Goal: Transaction & Acquisition: Purchase product/service

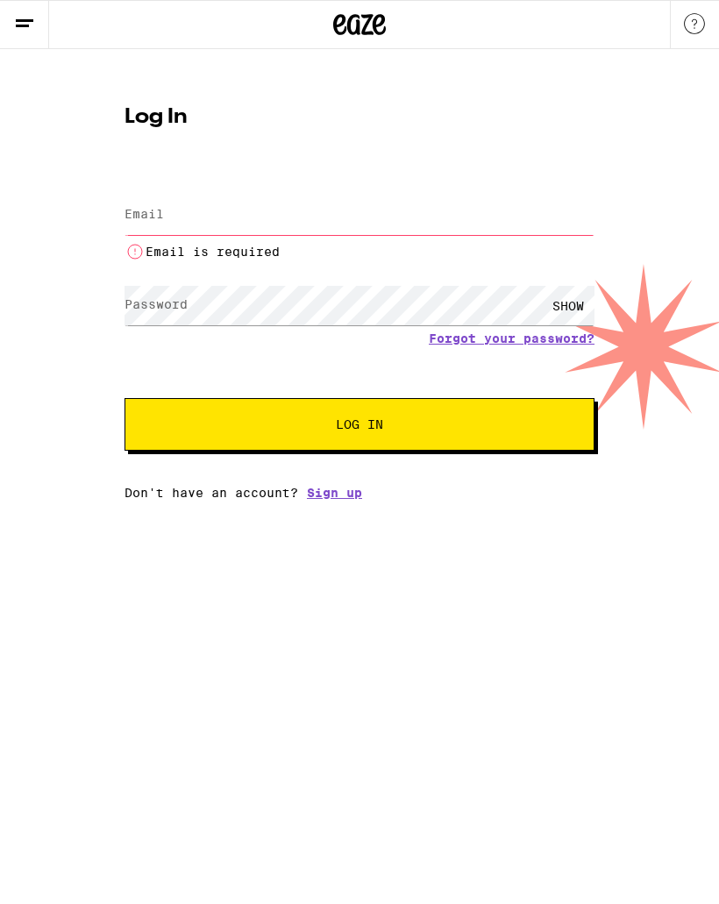
type input "[EMAIL_ADDRESS][DOMAIN_NAME]"
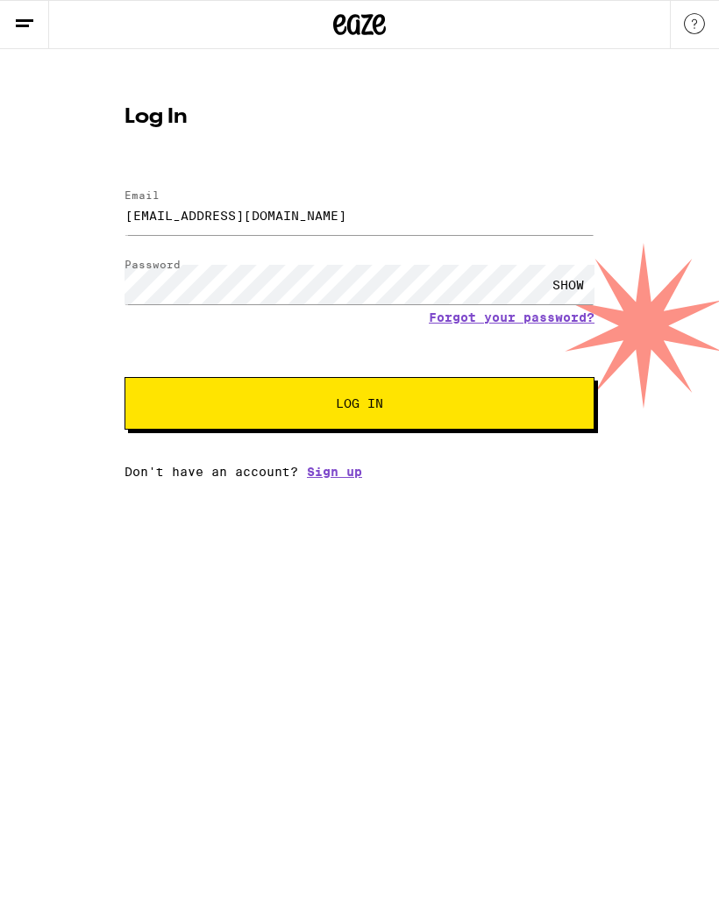
click at [351, 419] on button "Log In" at bounding box center [359, 403] width 470 height 53
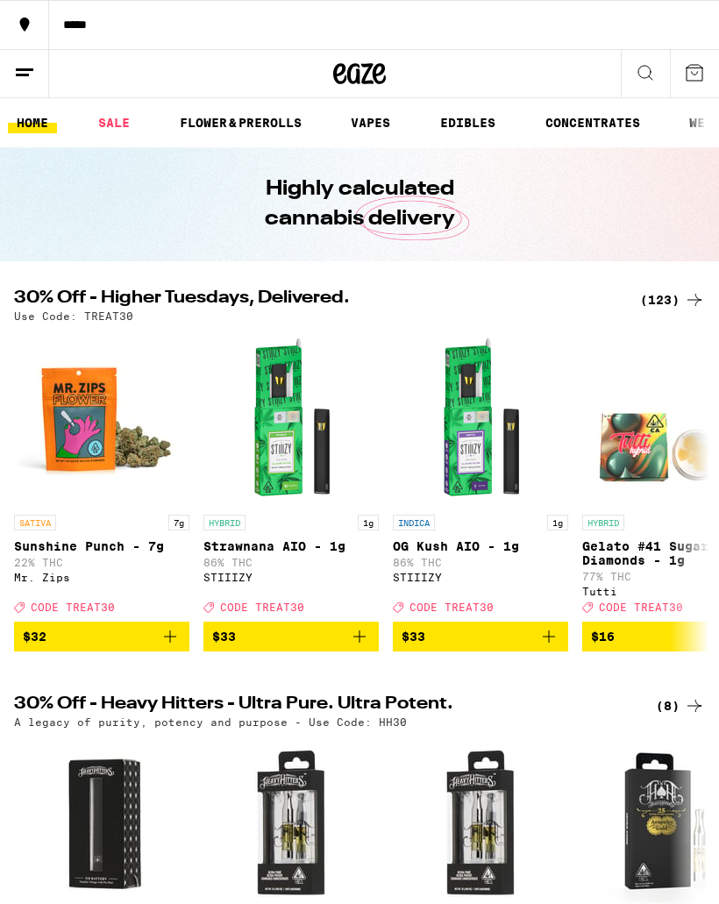
click at [704, 305] on icon at bounding box center [694, 299] width 21 height 21
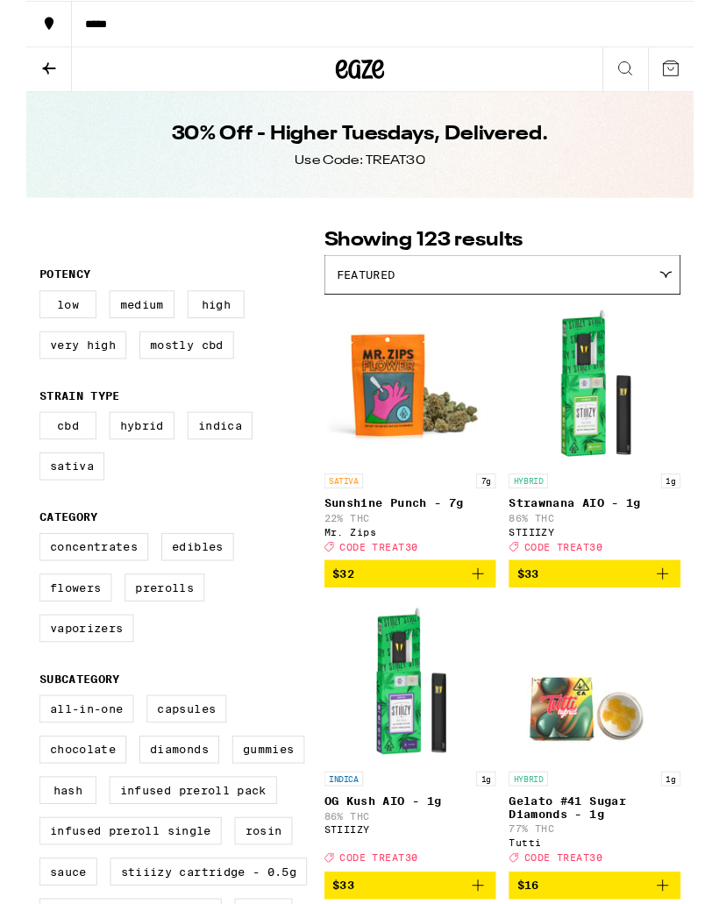
scroll to position [70, 0]
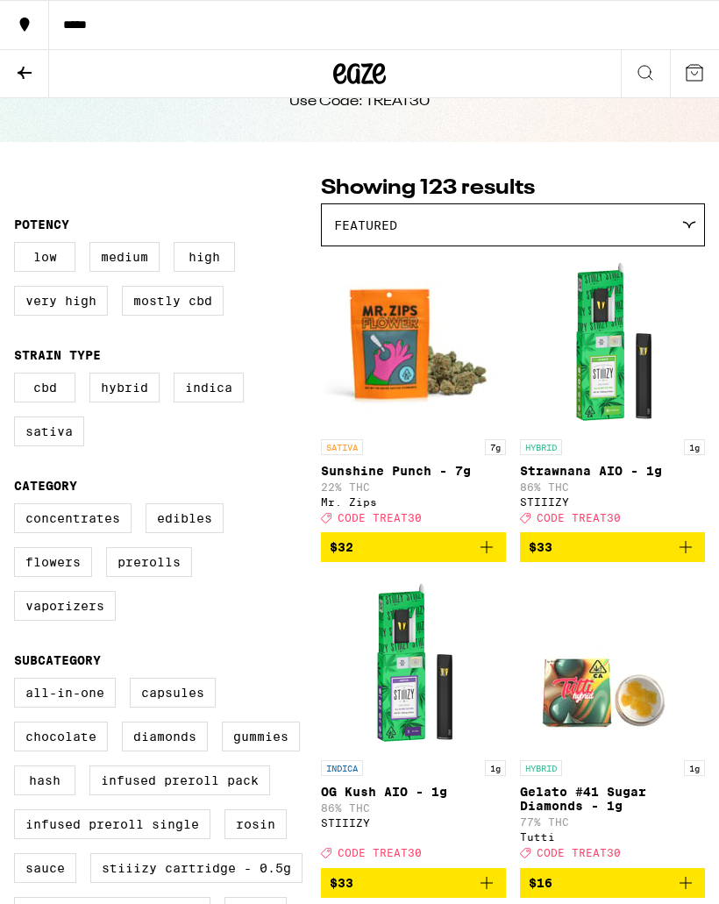
click at [25, 74] on icon at bounding box center [24, 72] width 21 height 21
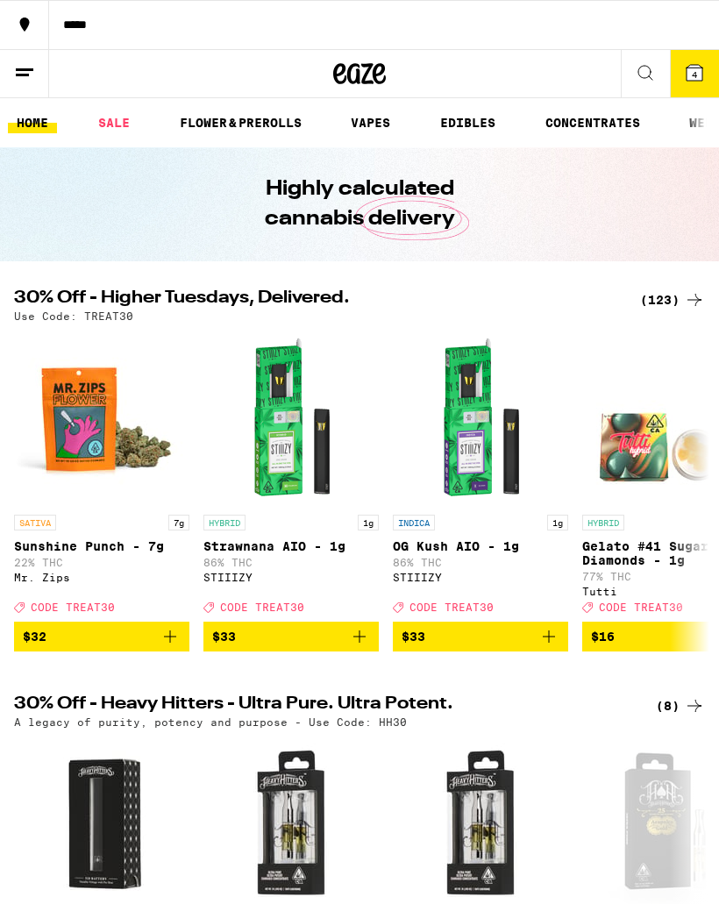
click at [699, 71] on icon at bounding box center [694, 73] width 16 height 16
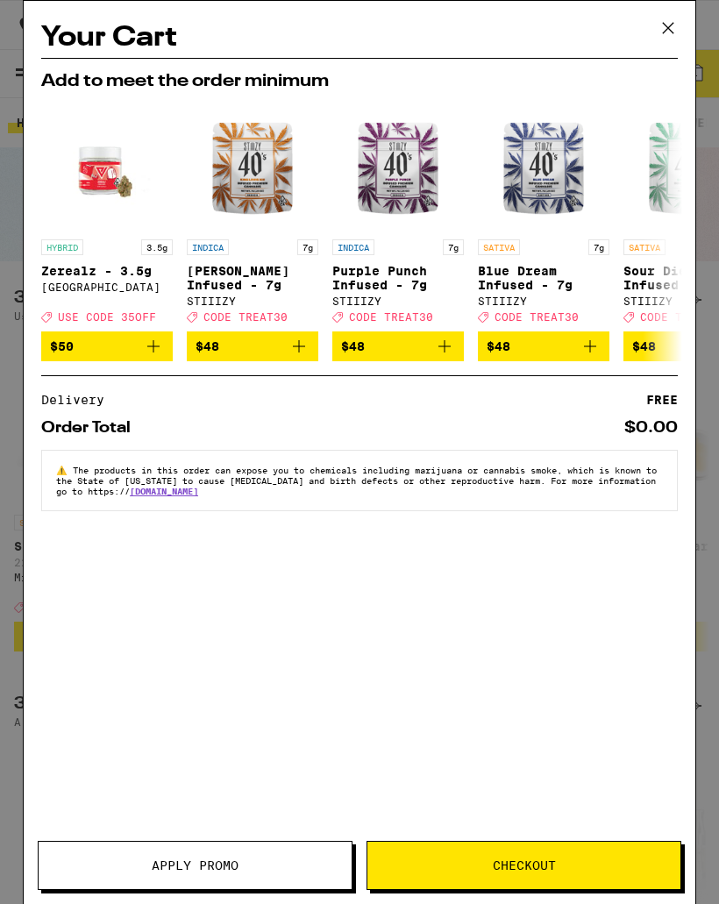
click at [664, 39] on icon at bounding box center [668, 28] width 26 height 26
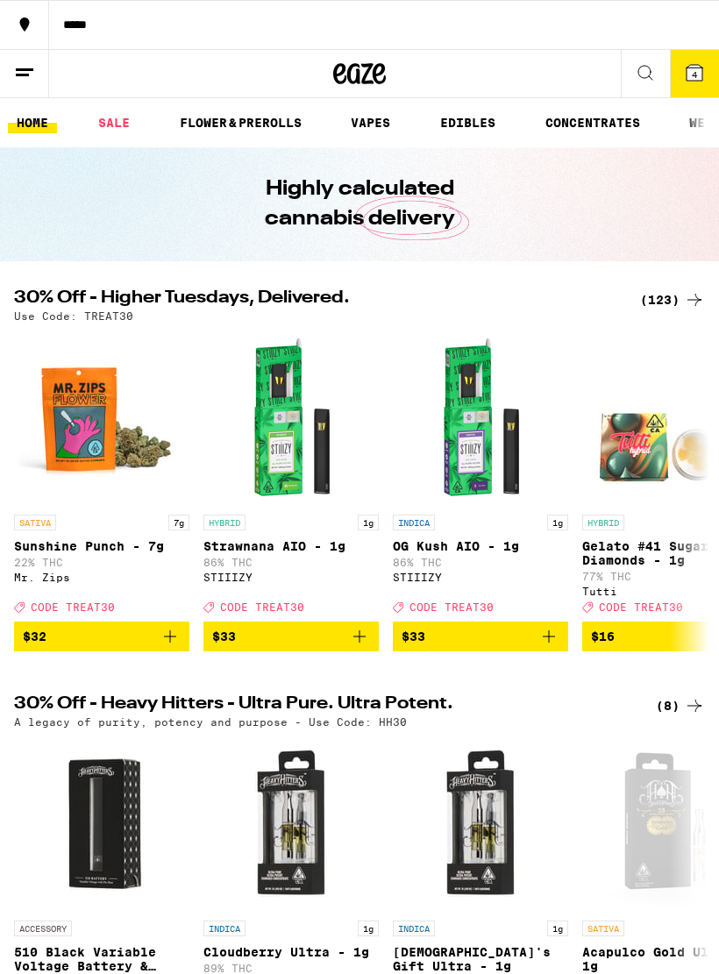
click at [663, 294] on div "(123)" at bounding box center [672, 299] width 65 height 21
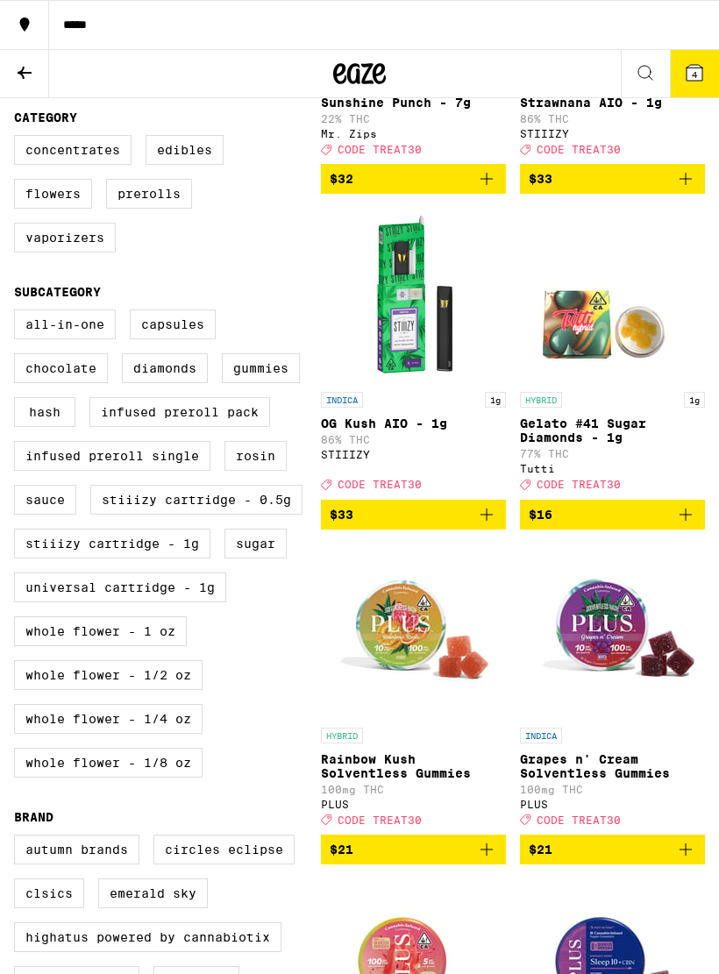
click at [264, 427] on label "Infused Preroll Pack" at bounding box center [179, 412] width 181 height 30
click at [18, 313] on input "Infused Preroll Pack" at bounding box center [18, 312] width 1 height 1
checkbox input "true"
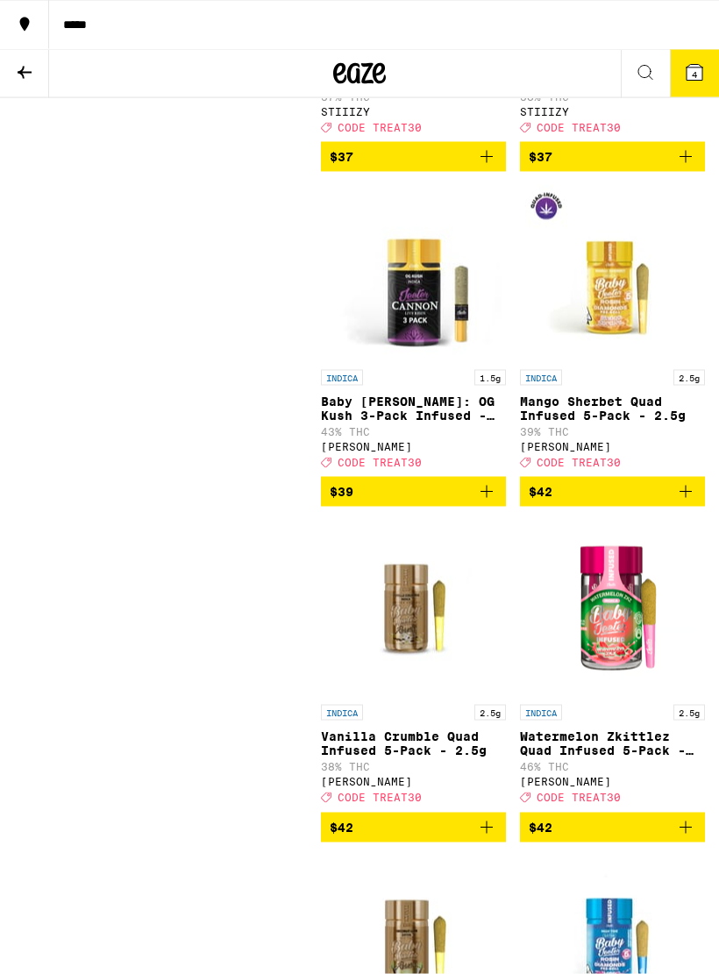
scroll to position [1480, 0]
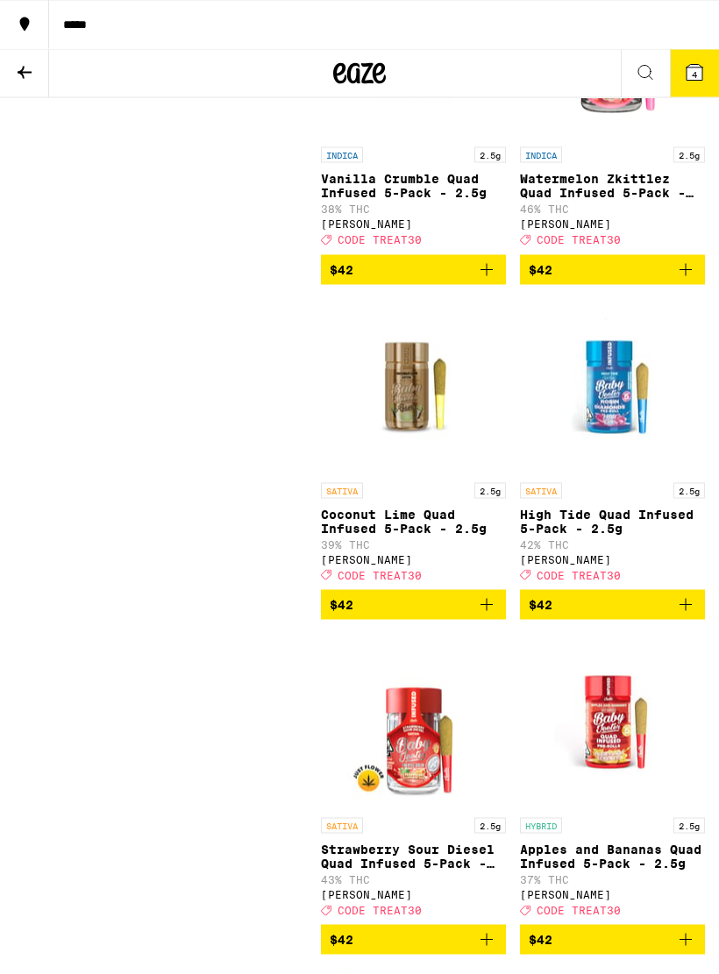
click at [401, 615] on span "$42" at bounding box center [413, 604] width 167 height 21
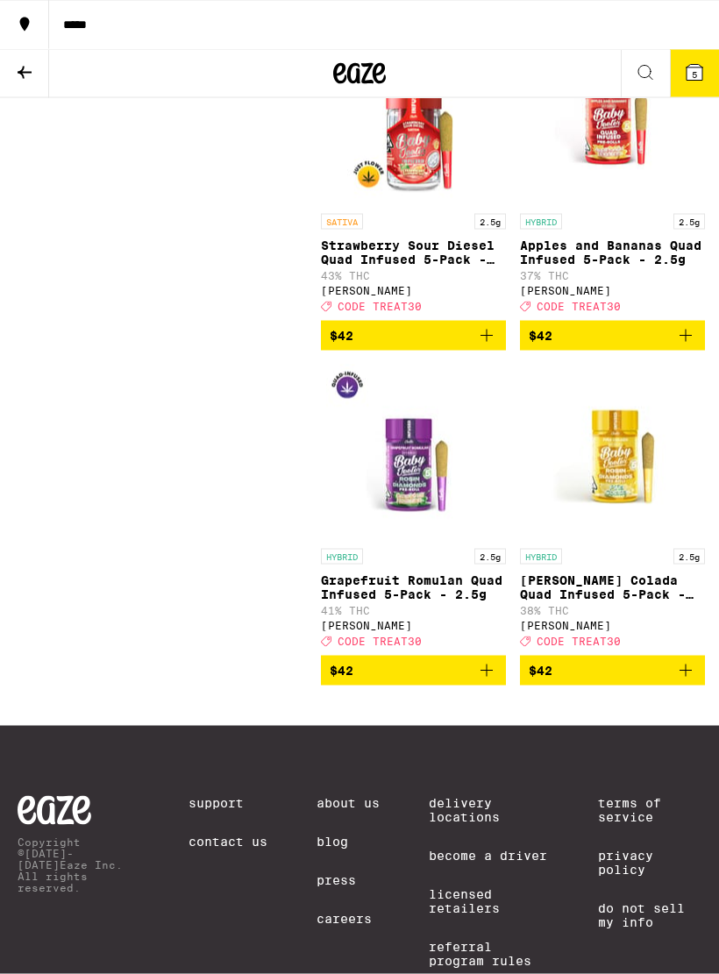
scroll to position [2660, 0]
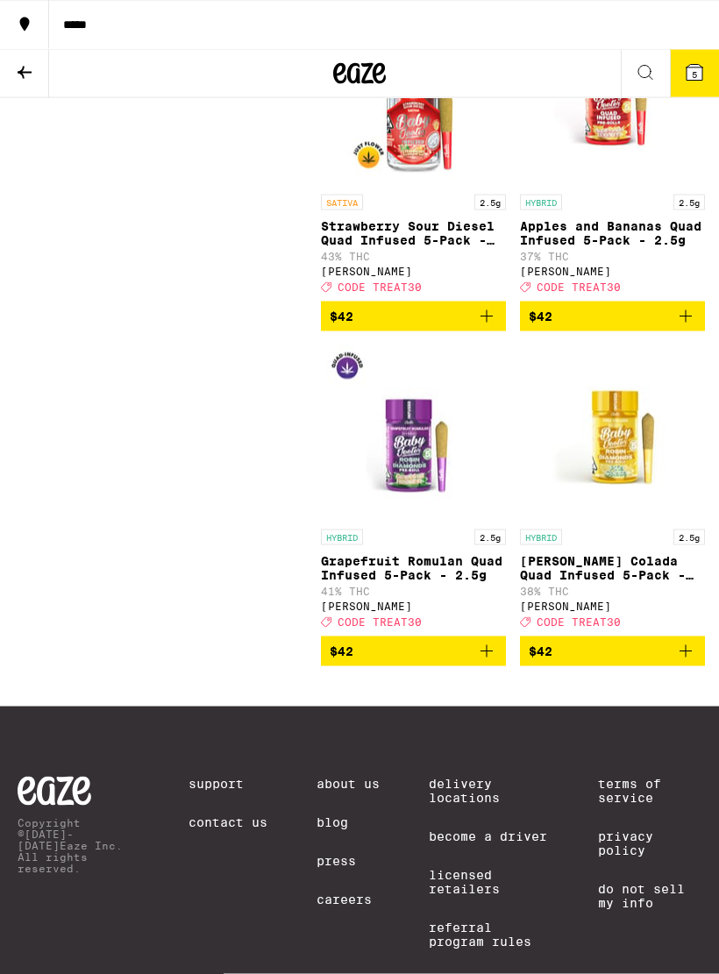
click at [407, 662] on span "$42" at bounding box center [413, 651] width 167 height 21
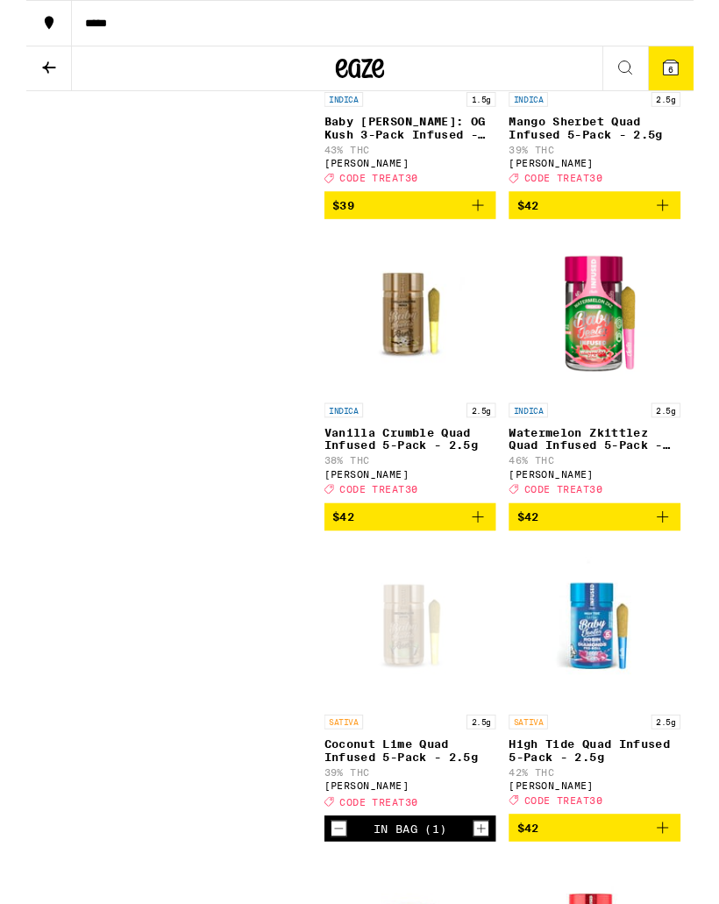
scroll to position [1815, 0]
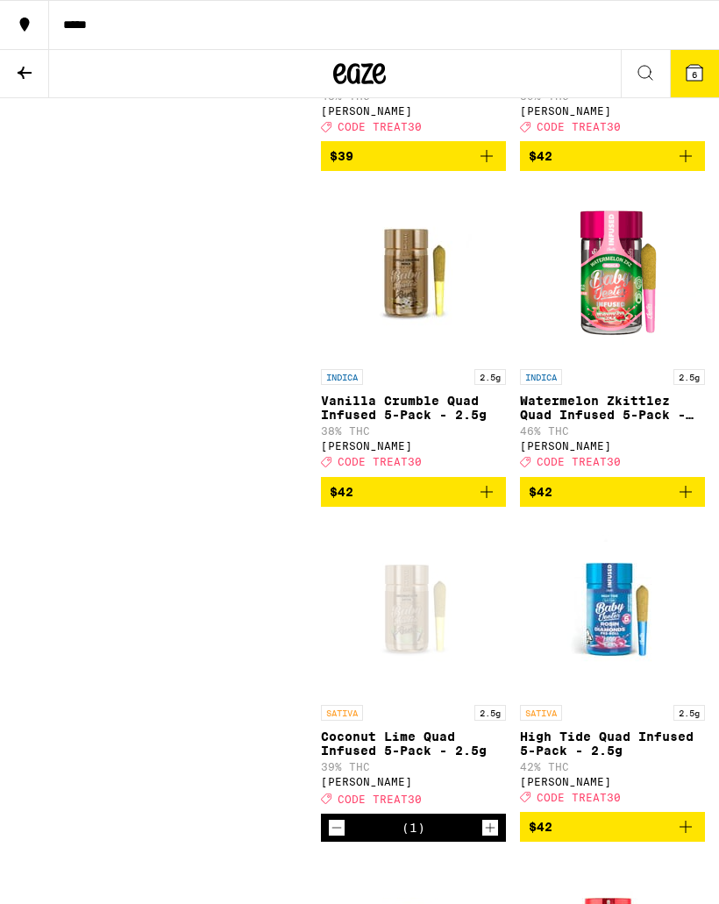
click at [432, 502] on span "$42" at bounding box center [413, 491] width 167 height 21
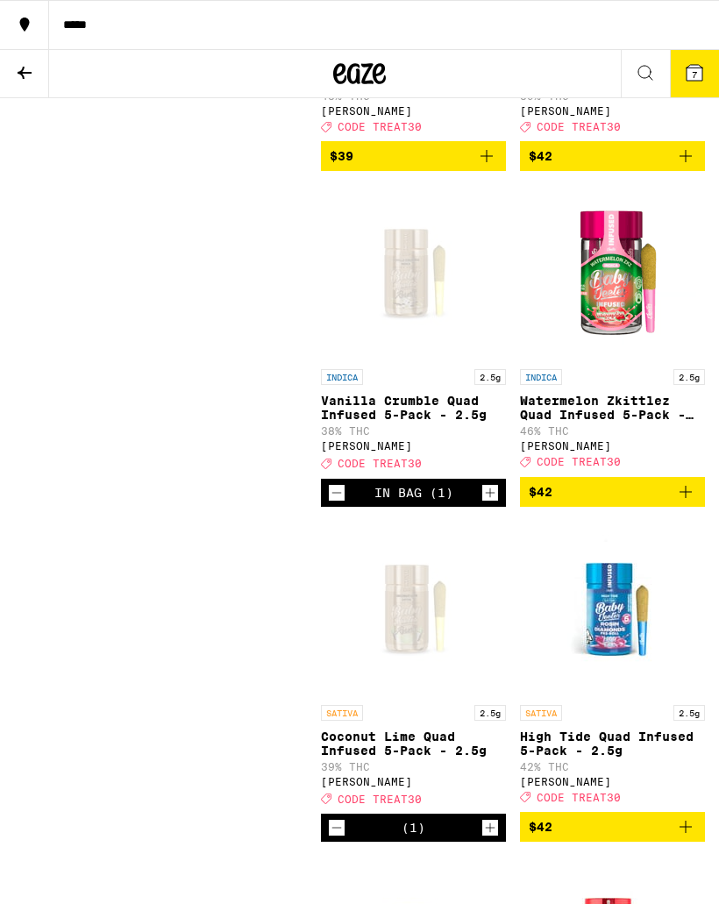
click at [699, 66] on icon at bounding box center [694, 73] width 16 height 16
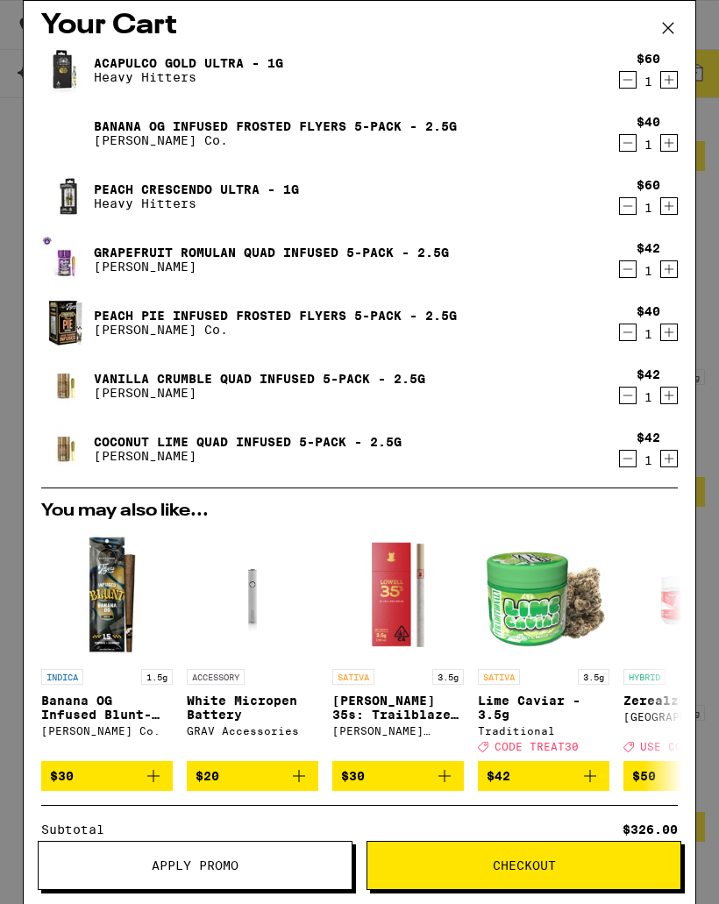
scroll to position [14, 0]
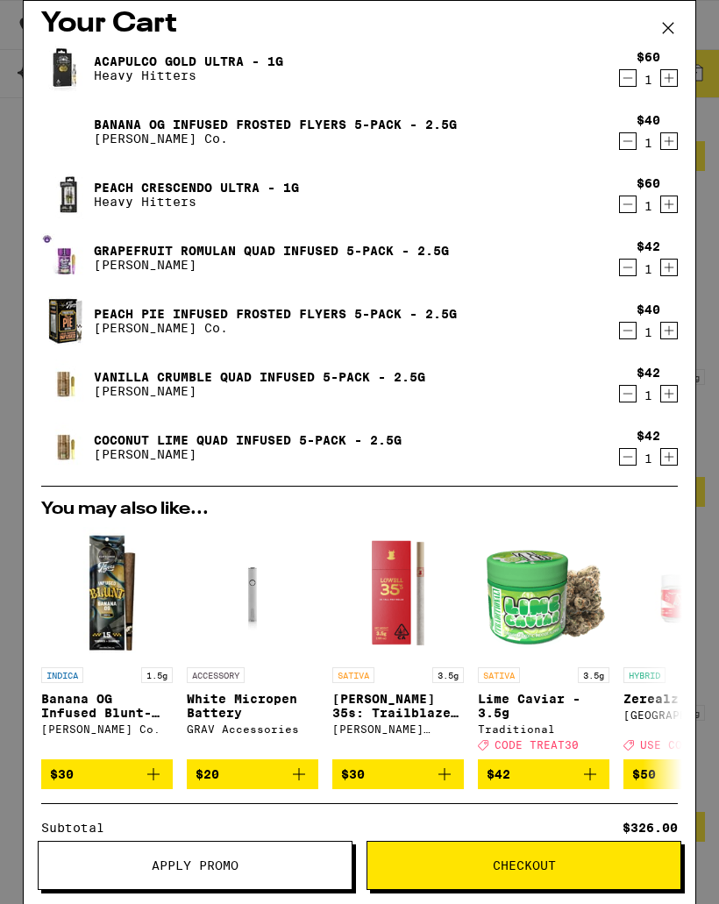
click at [626, 325] on icon "Decrement" at bounding box center [628, 330] width 16 height 21
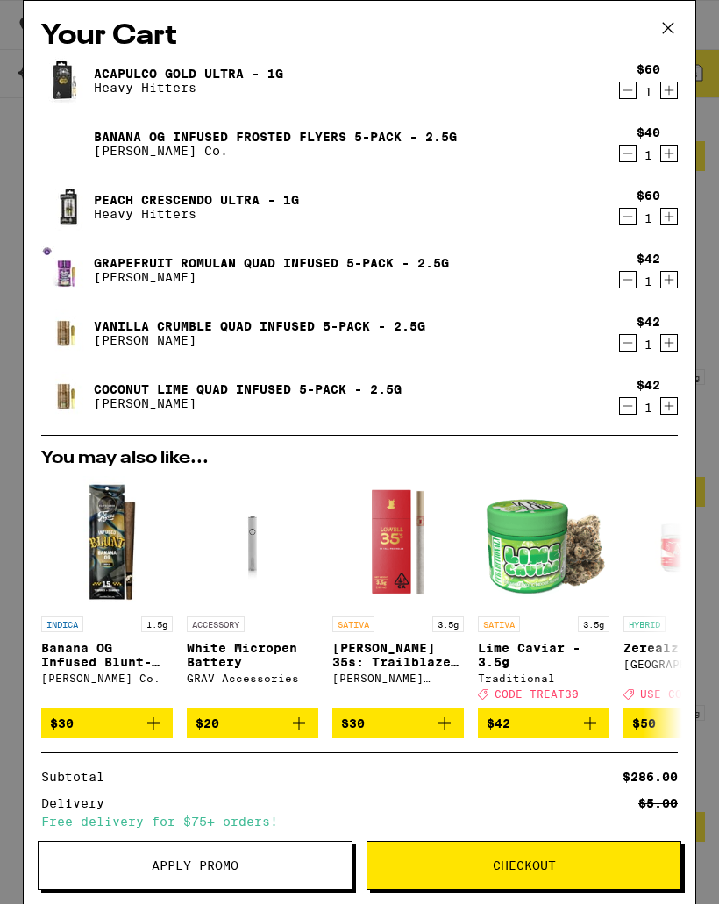
scroll to position [0, 0]
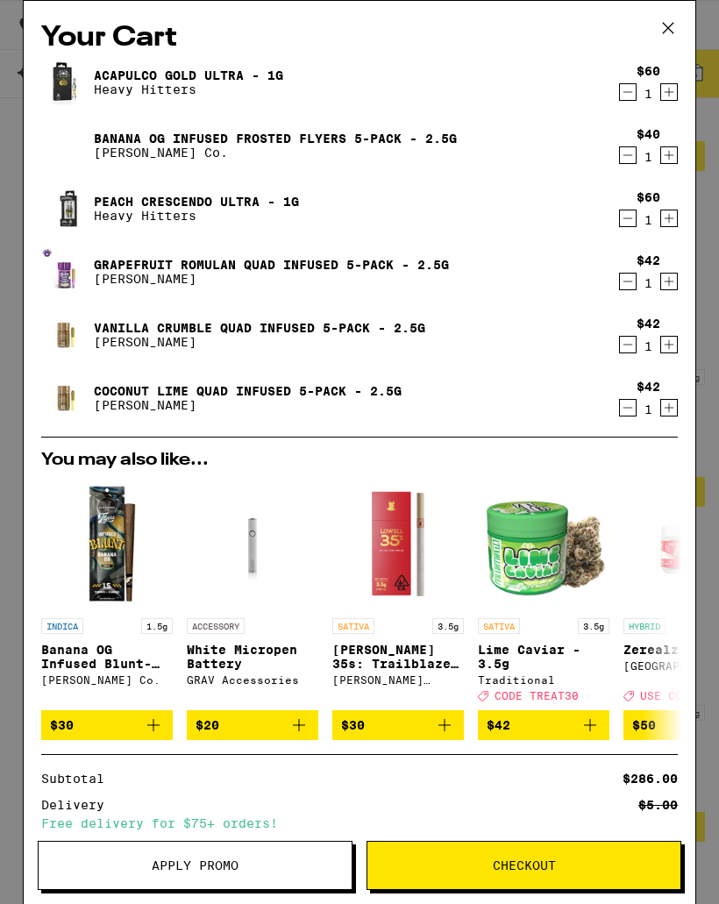
click at [624, 153] on icon "Decrement" at bounding box center [628, 155] width 16 height 21
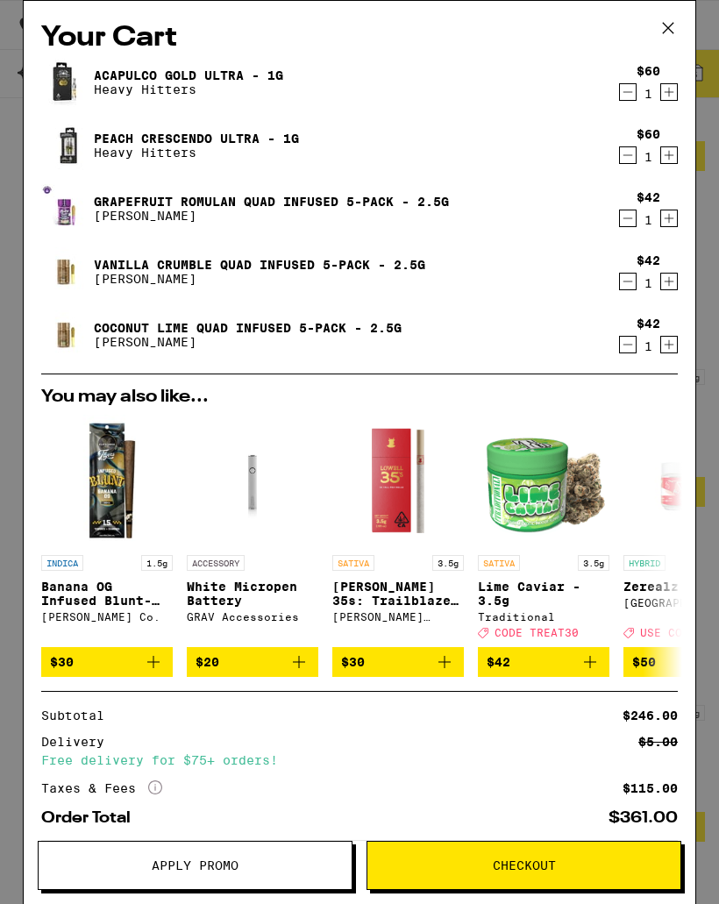
click at [630, 158] on icon "Decrement" at bounding box center [628, 155] width 16 height 21
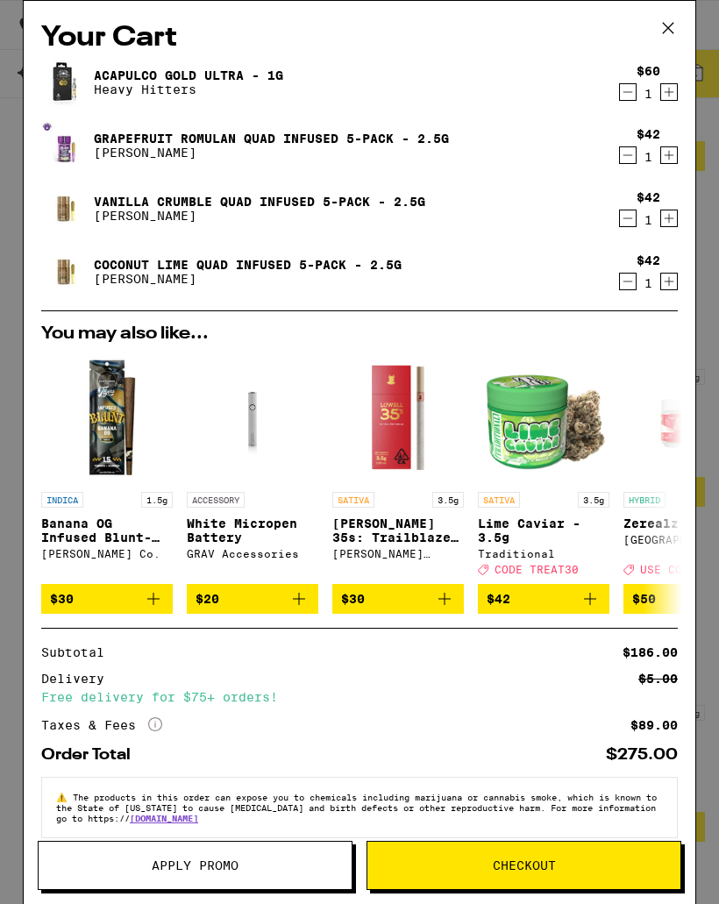
click at [273, 876] on button "Apply Promo" at bounding box center [195, 865] width 315 height 49
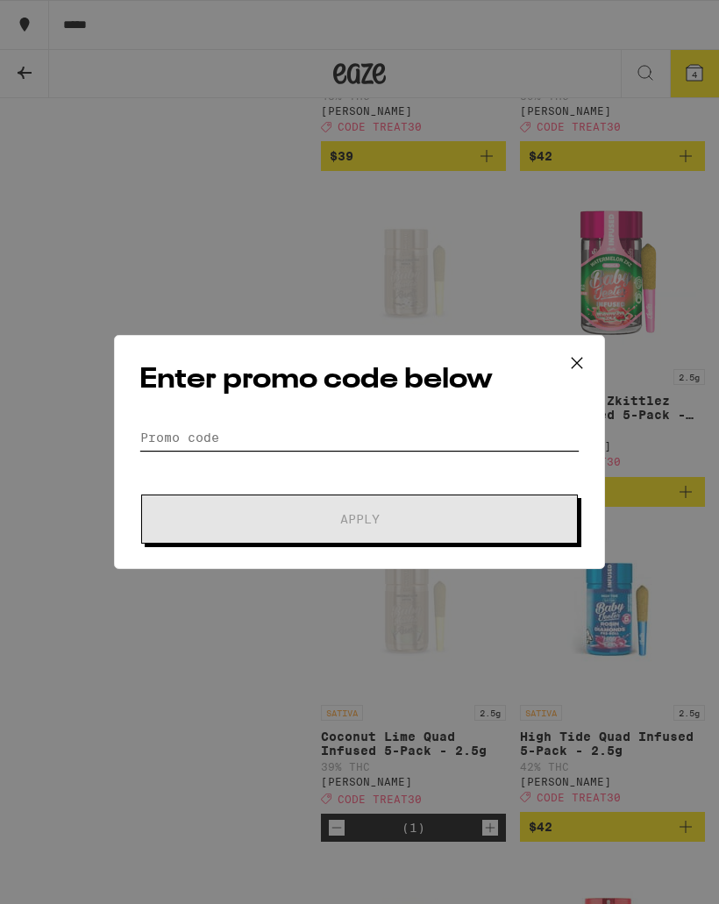
click at [284, 429] on input "Promo Code" at bounding box center [359, 437] width 440 height 26
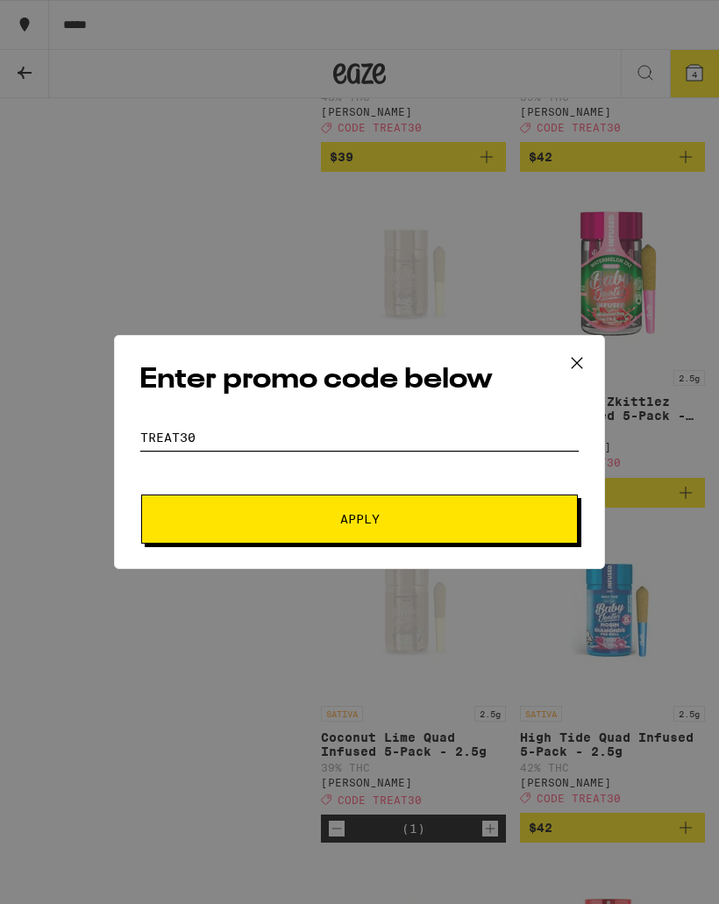
type input "Treat30"
click at [509, 524] on span "Apply" at bounding box center [360, 519] width 316 height 12
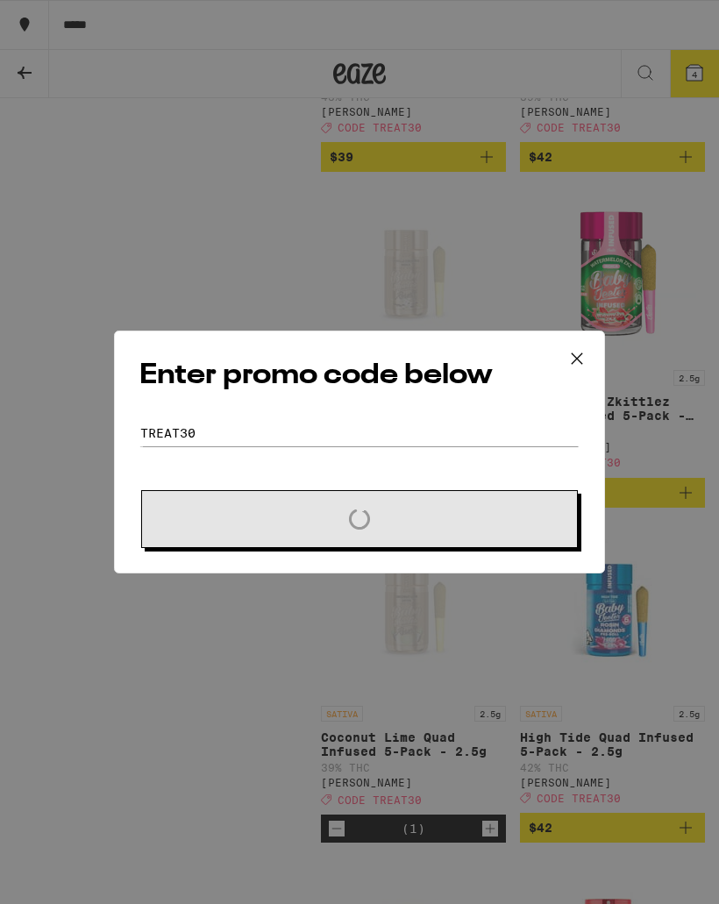
scroll to position [1815, 0]
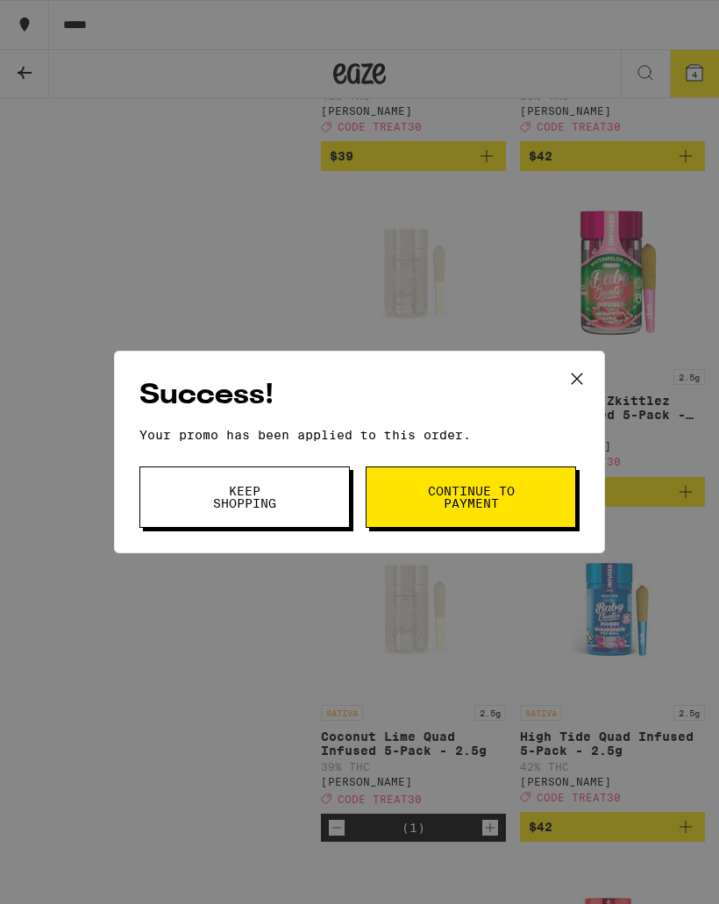
click at [284, 500] on span "Keep Shopping" at bounding box center [244, 497] width 89 height 25
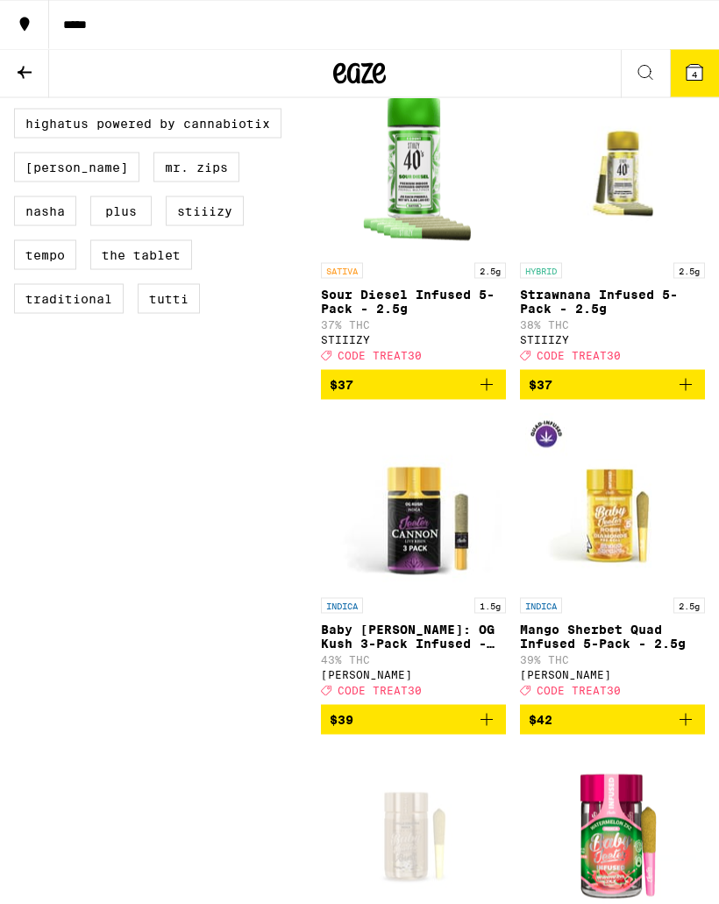
scroll to position [1231, 0]
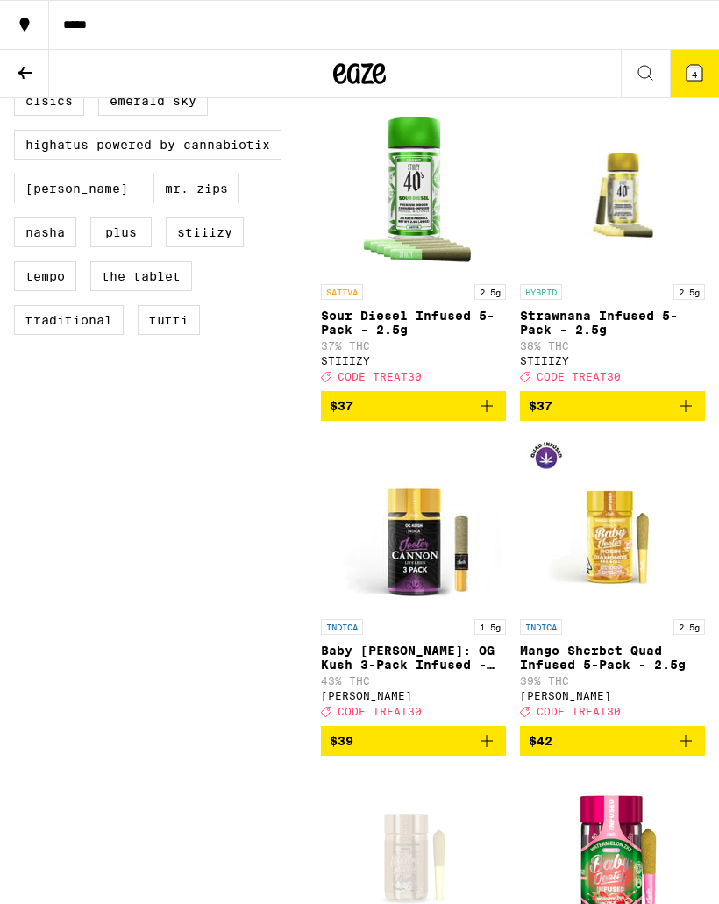
click at [699, 88] on button "4" at bounding box center [694, 73] width 49 height 47
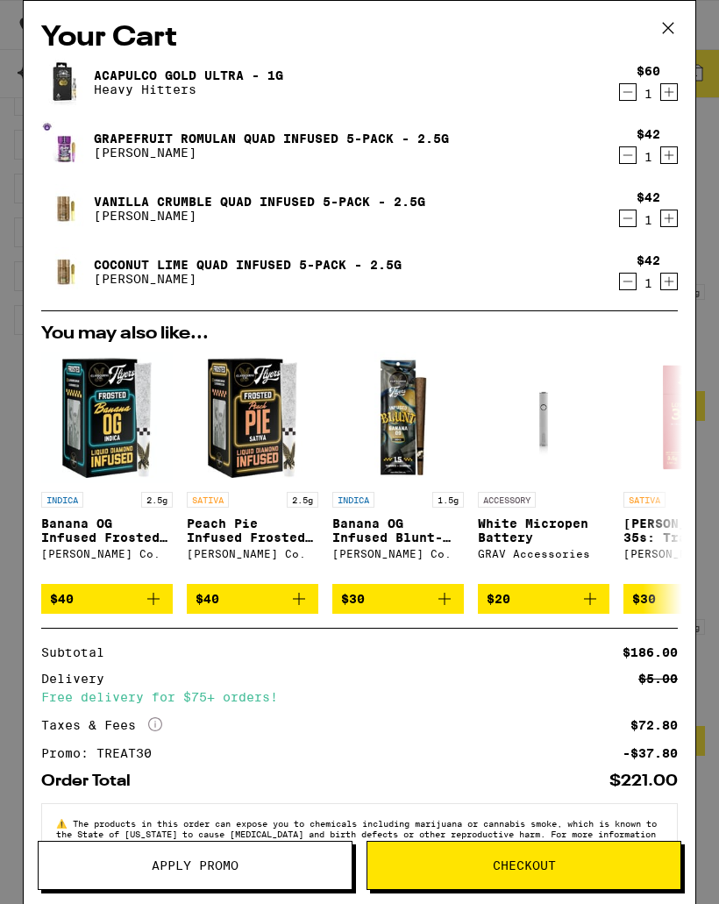
click at [628, 89] on icon "Decrement" at bounding box center [628, 92] width 16 height 21
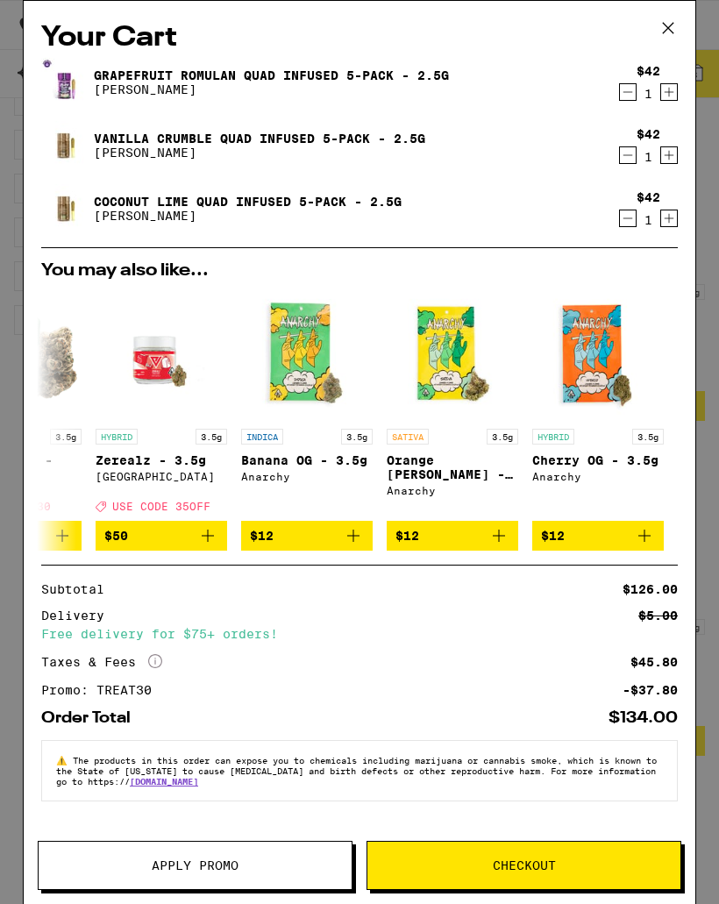
click at [670, 29] on icon at bounding box center [668, 28] width 26 height 26
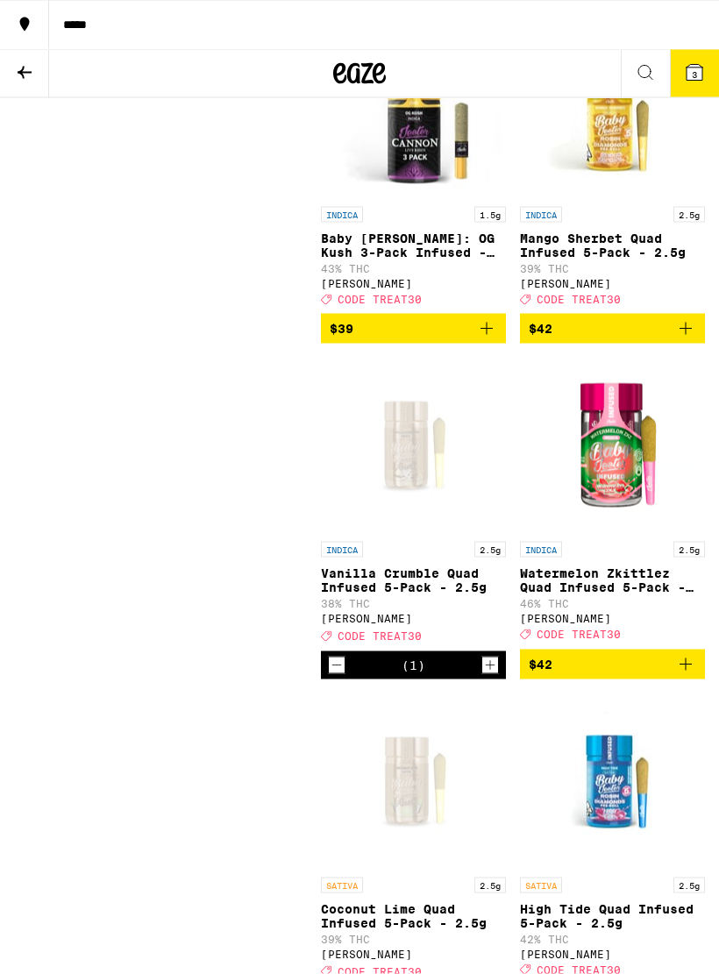
scroll to position [1664, 0]
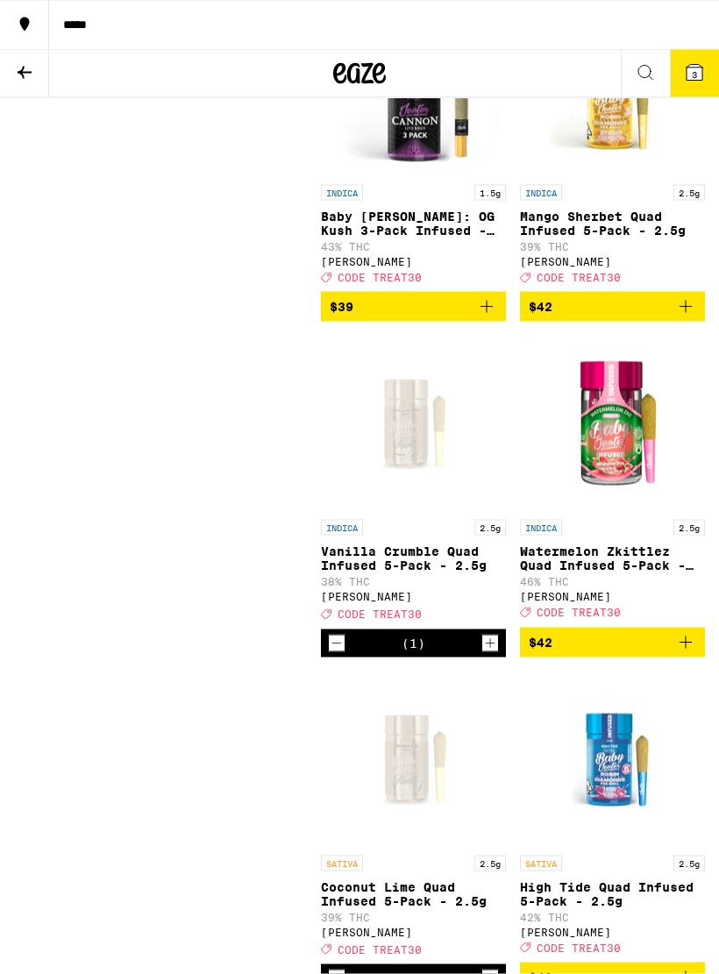
click at [593, 653] on span "$42" at bounding box center [611, 642] width 167 height 21
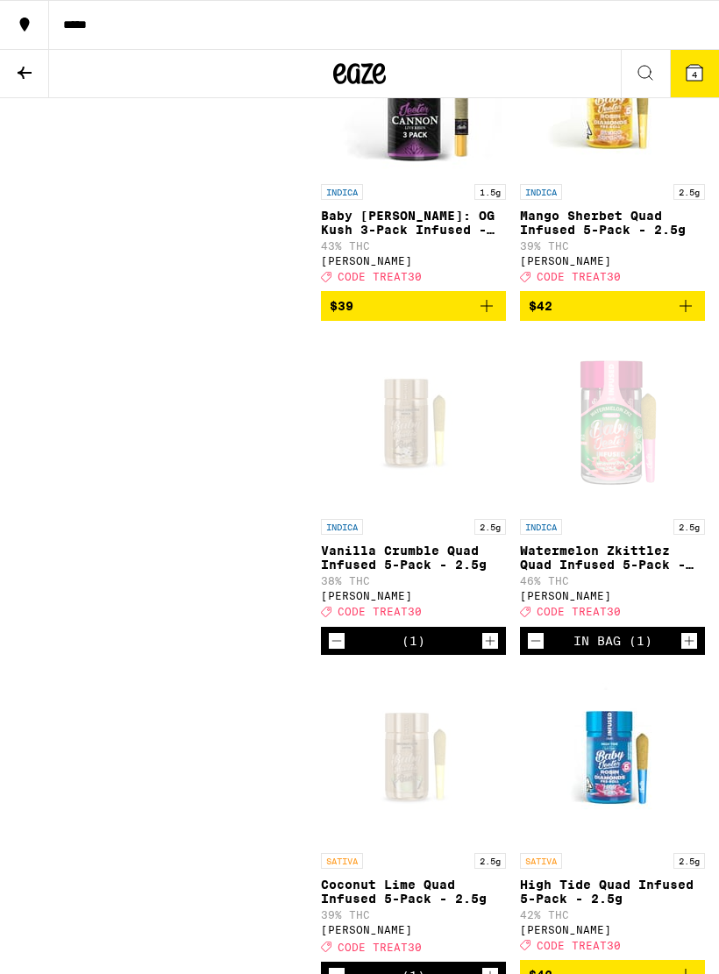
click at [696, 71] on span "4" at bounding box center [694, 74] width 5 height 11
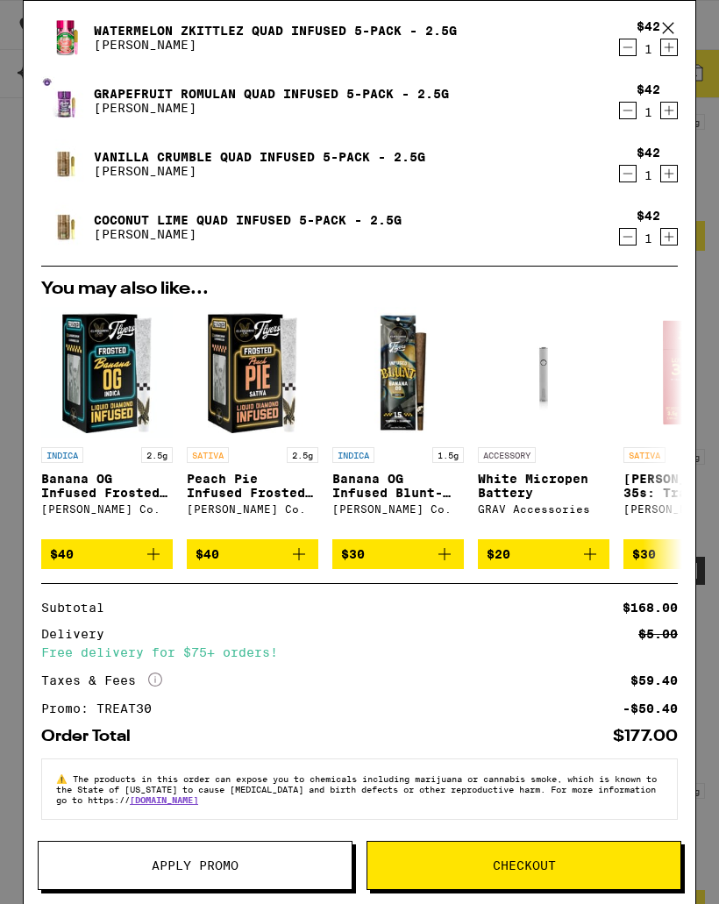
scroll to position [66, 0]
click at [573, 865] on span "Checkout" at bounding box center [523, 865] width 313 height 12
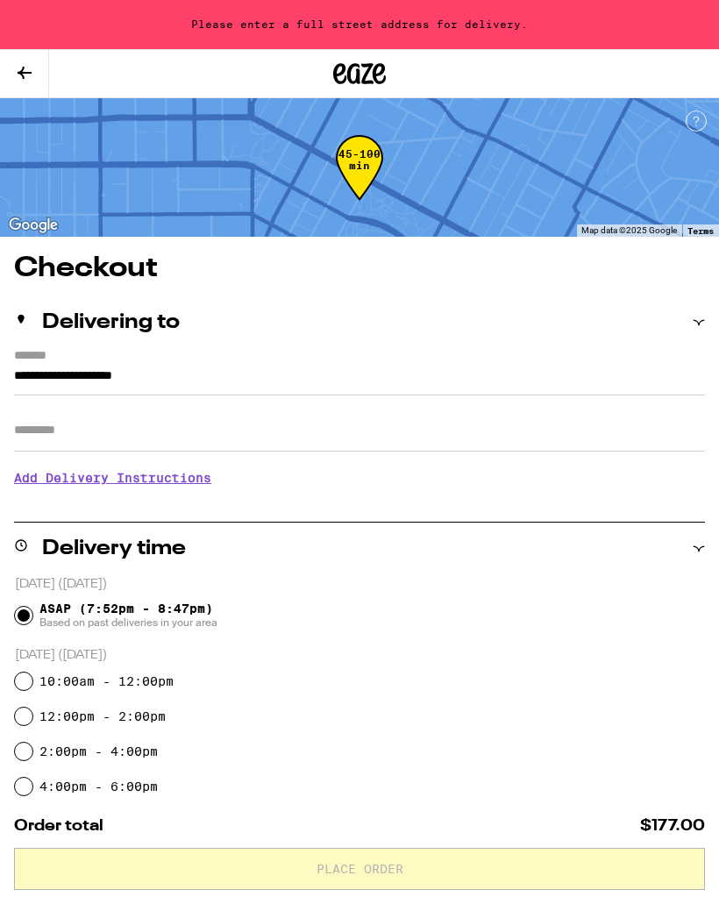
click at [177, 365] on input "**********" at bounding box center [359, 380] width 691 height 30
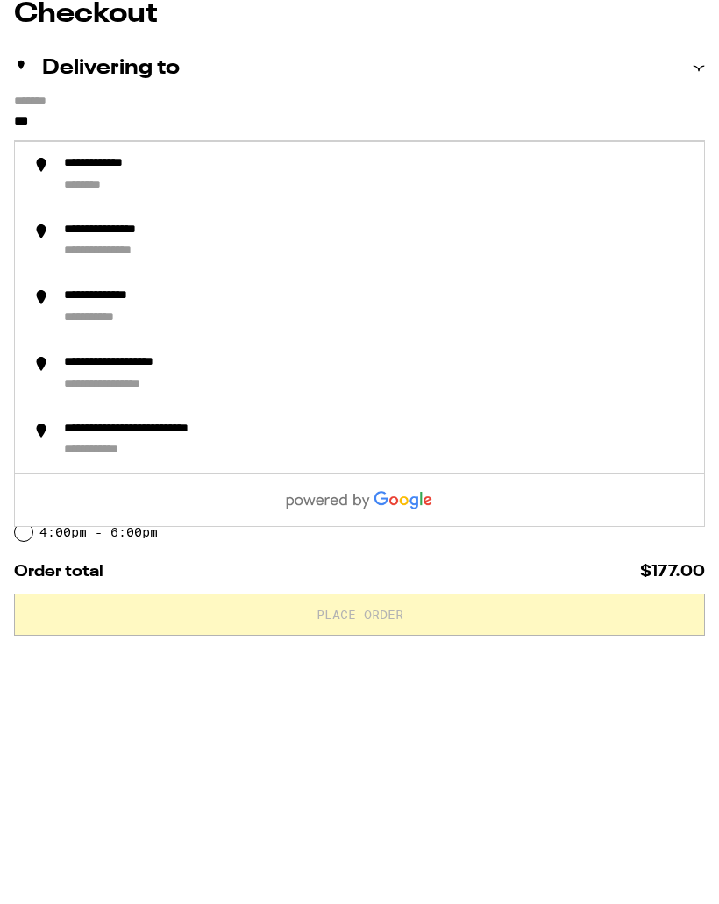
click at [260, 365] on input "***" at bounding box center [359, 380] width 691 height 30
type input "*"
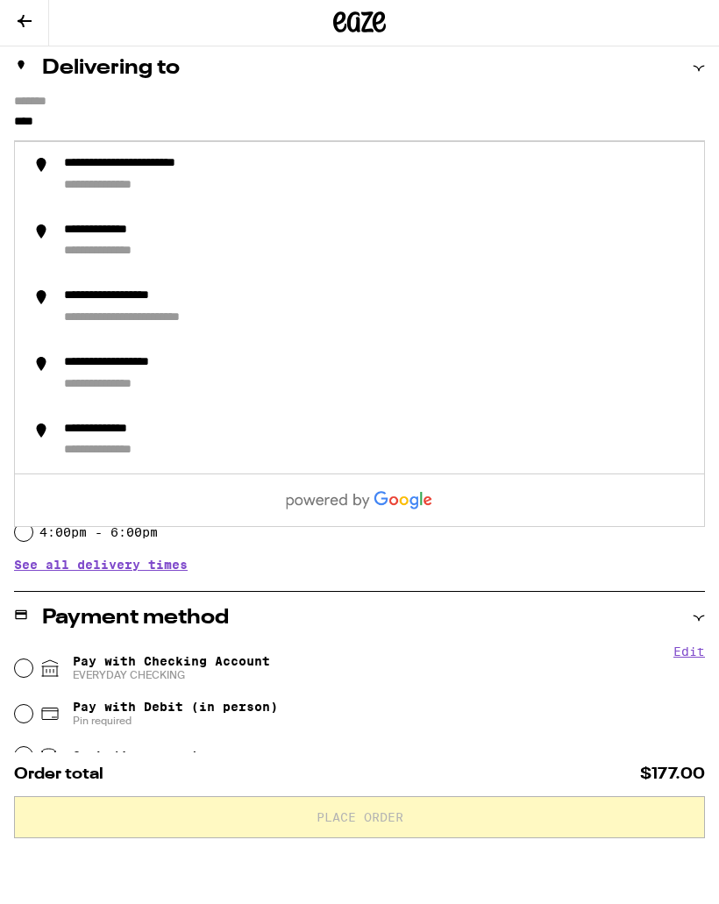
scroll to position [254, 0]
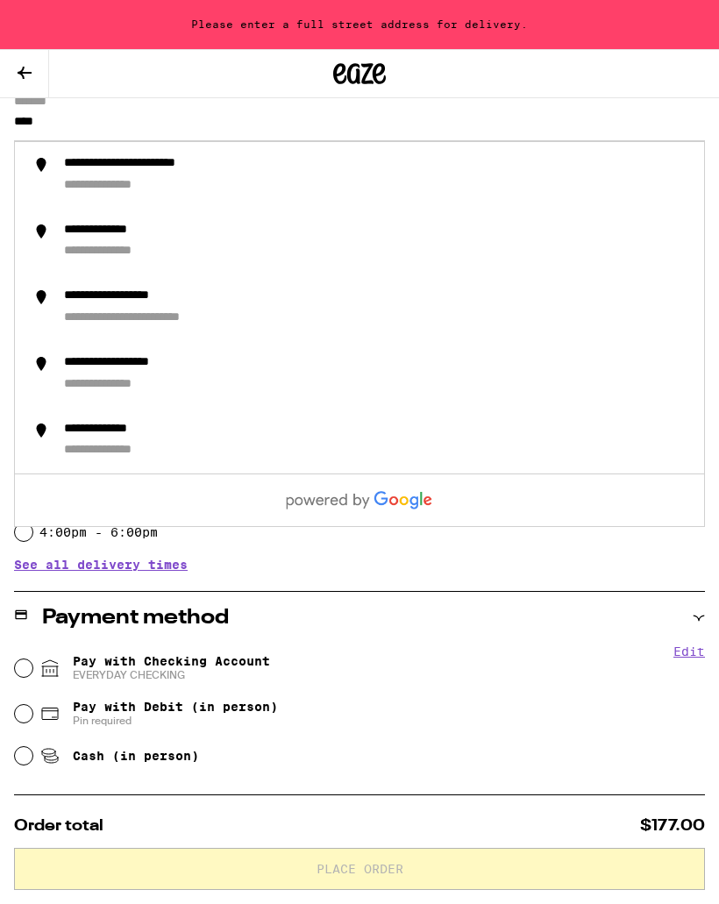
type input "****"
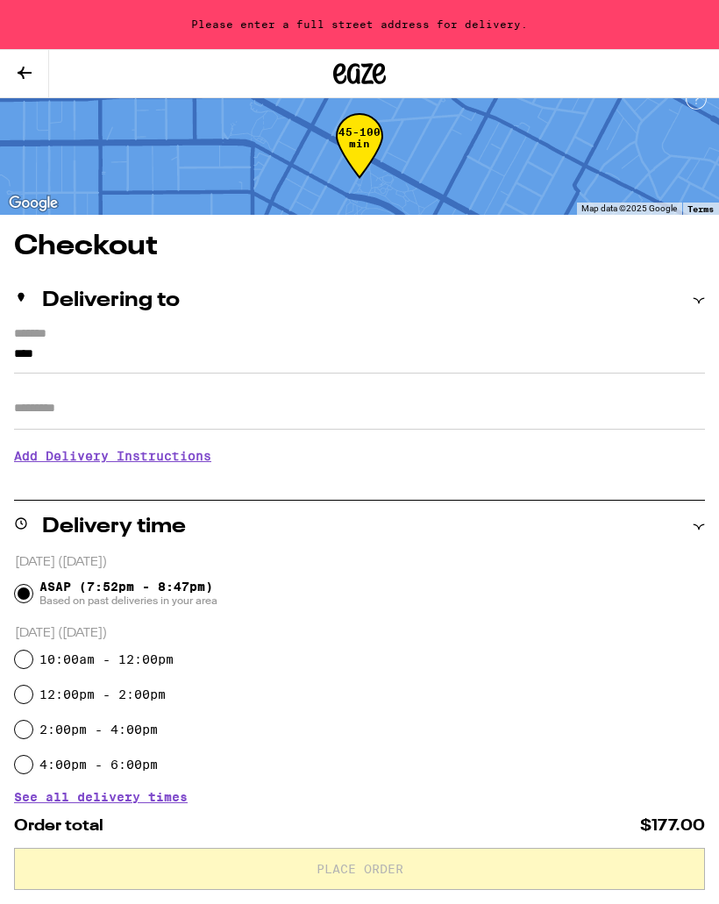
scroll to position [0, 0]
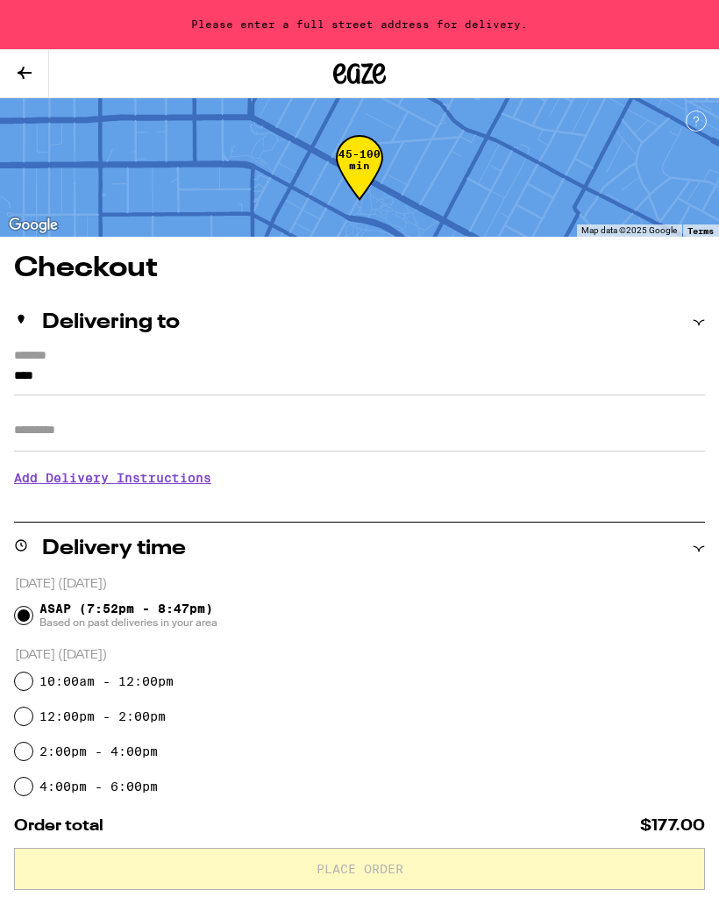
click at [30, 70] on icon at bounding box center [24, 72] width 21 height 21
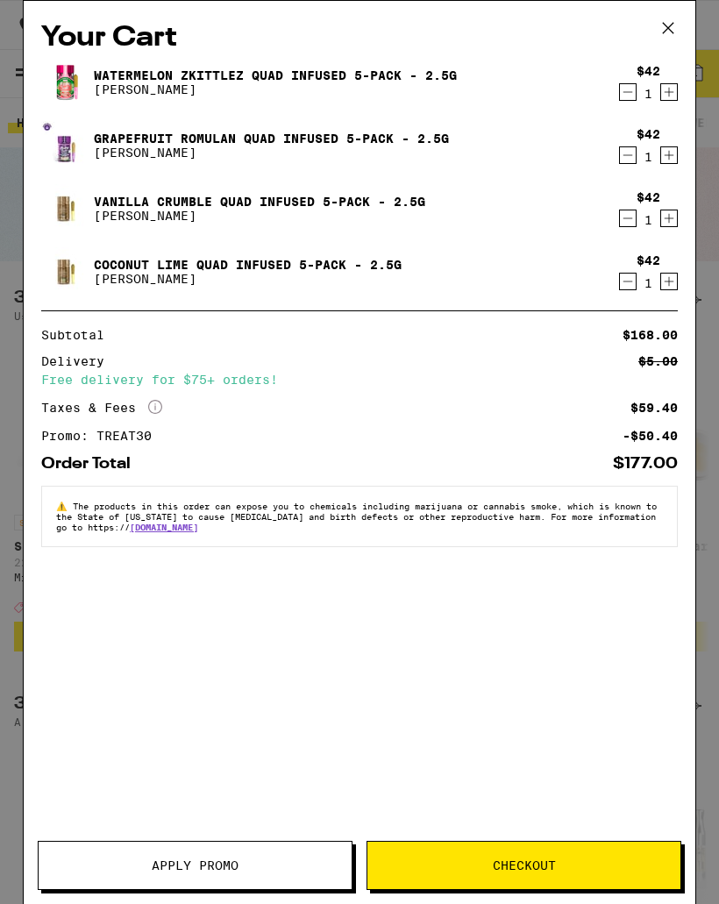
click at [626, 165] on icon "Decrement" at bounding box center [628, 155] width 16 height 21
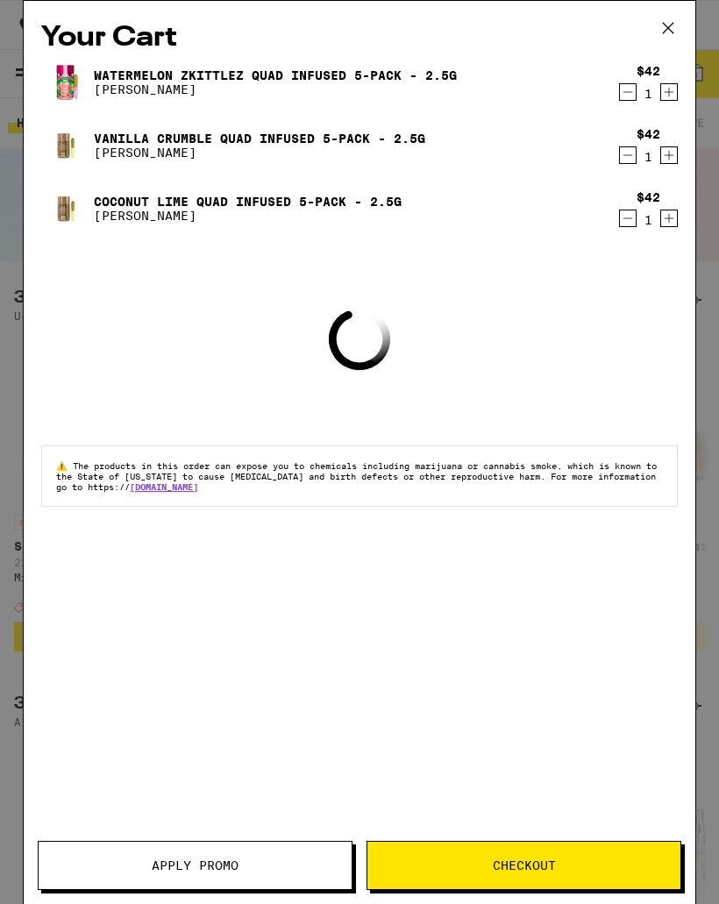
click at [626, 88] on icon "Decrement" at bounding box center [628, 92] width 16 height 21
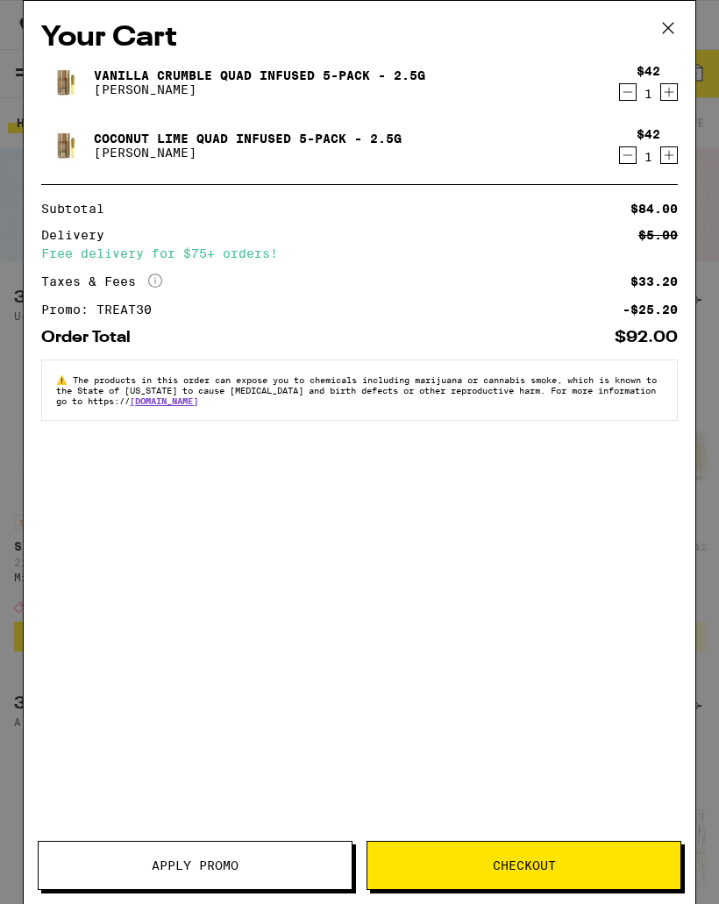
click at [637, 87] on div "$42 1" at bounding box center [648, 82] width 24 height 37
click at [634, 166] on icon "Decrement" at bounding box center [628, 155] width 16 height 21
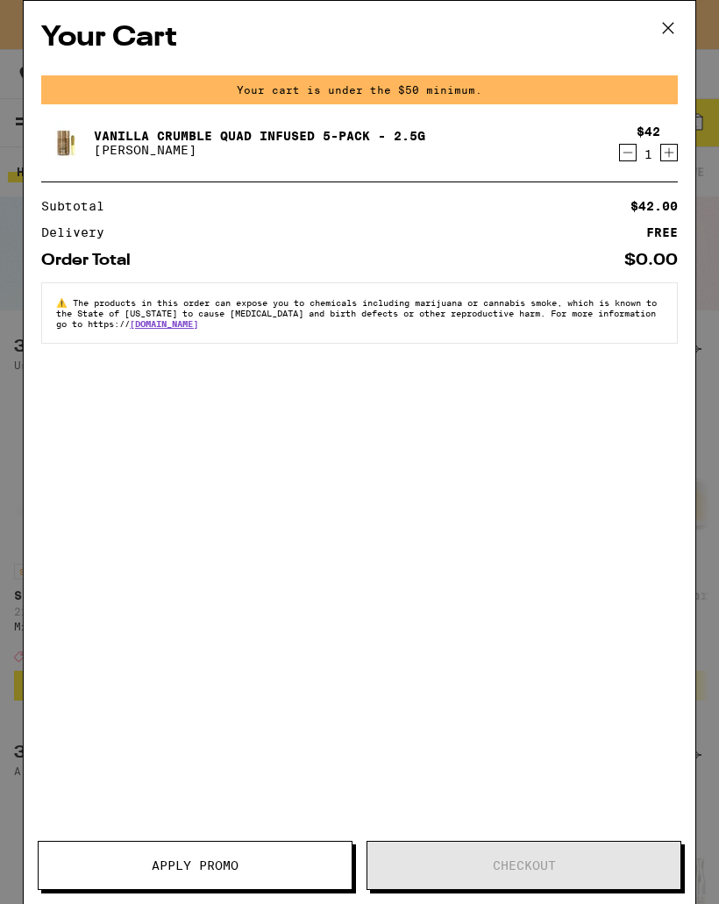
click at [666, 46] on button at bounding box center [668, 29] width 54 height 56
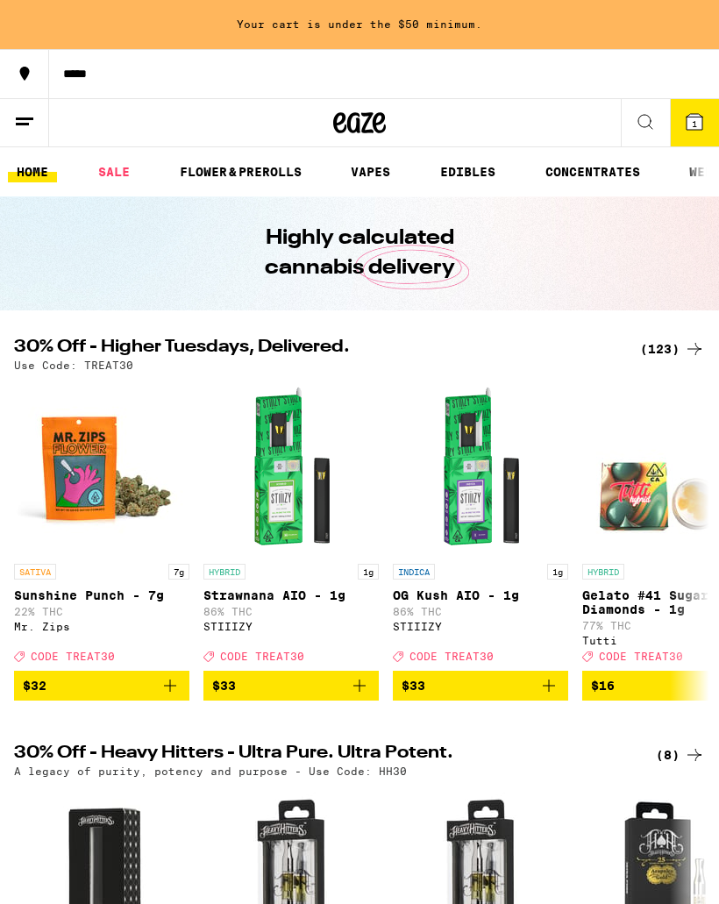
click at [261, 177] on link "FLOWER & PREROLLS" at bounding box center [240, 171] width 139 height 21
click at [253, 172] on link "FLOWER & PREROLLS" at bounding box center [240, 171] width 139 height 21
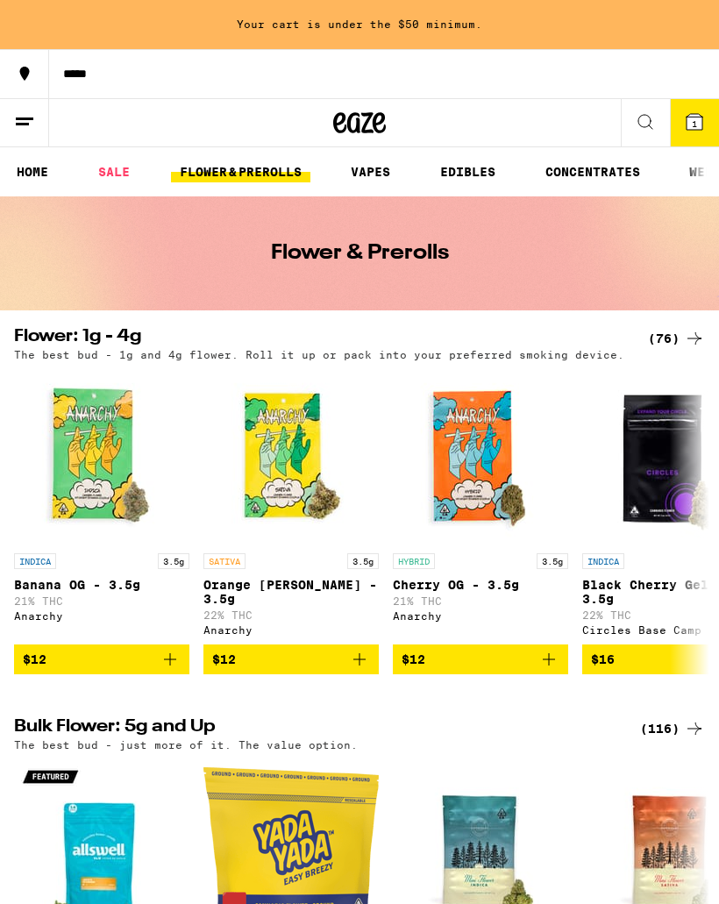
click at [43, 177] on link "HOME" at bounding box center [32, 171] width 49 height 21
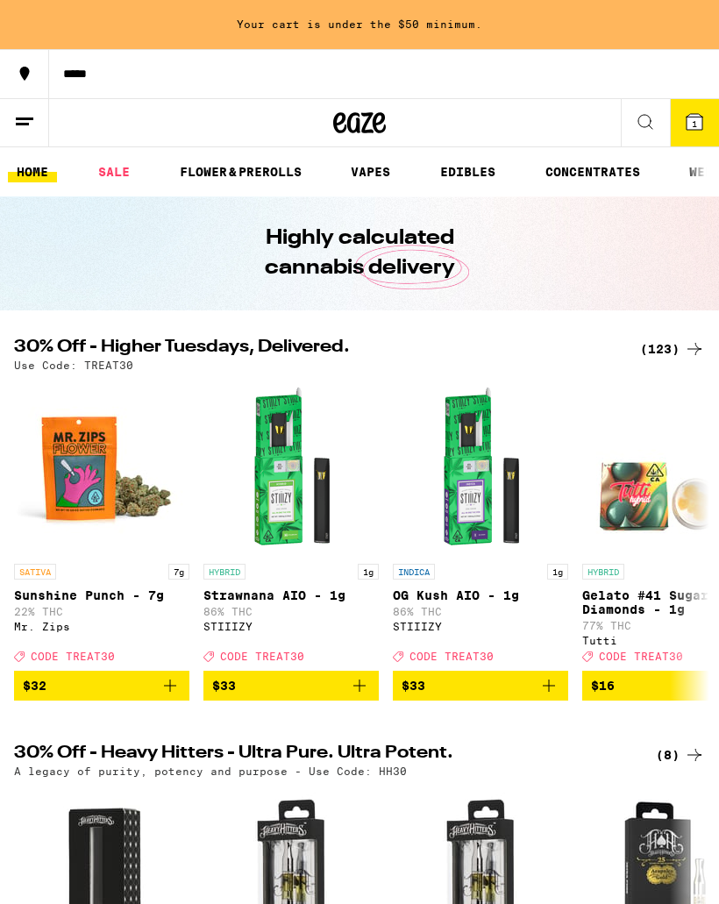
click at [684, 349] on icon at bounding box center [694, 348] width 21 height 21
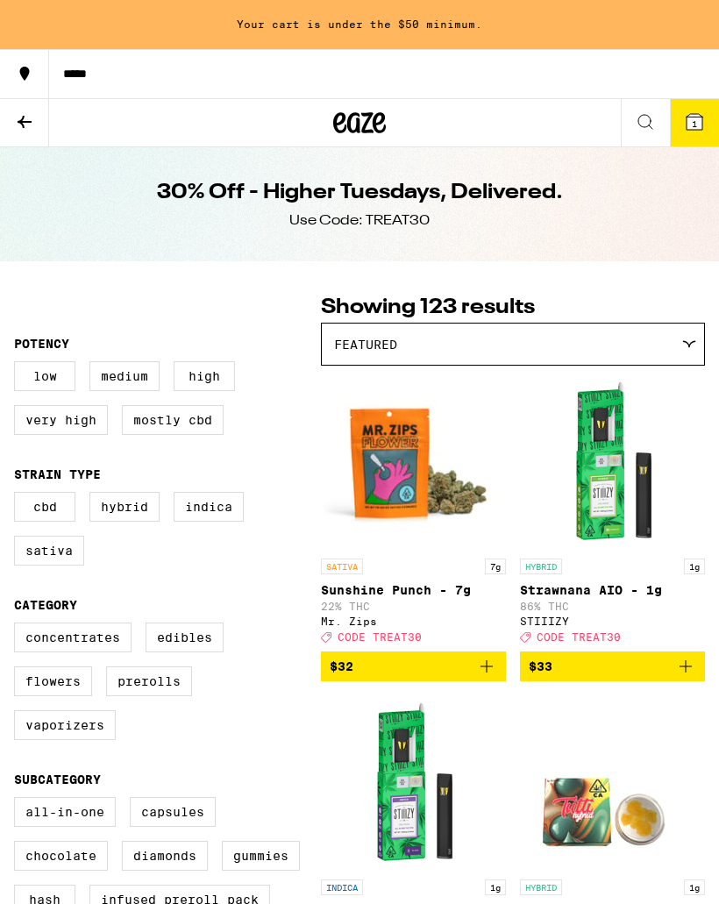
click at [169, 696] on label "Prerolls" at bounding box center [149, 681] width 86 height 30
click at [18, 626] on input "Prerolls" at bounding box center [18, 625] width 1 height 1
checkbox input "true"
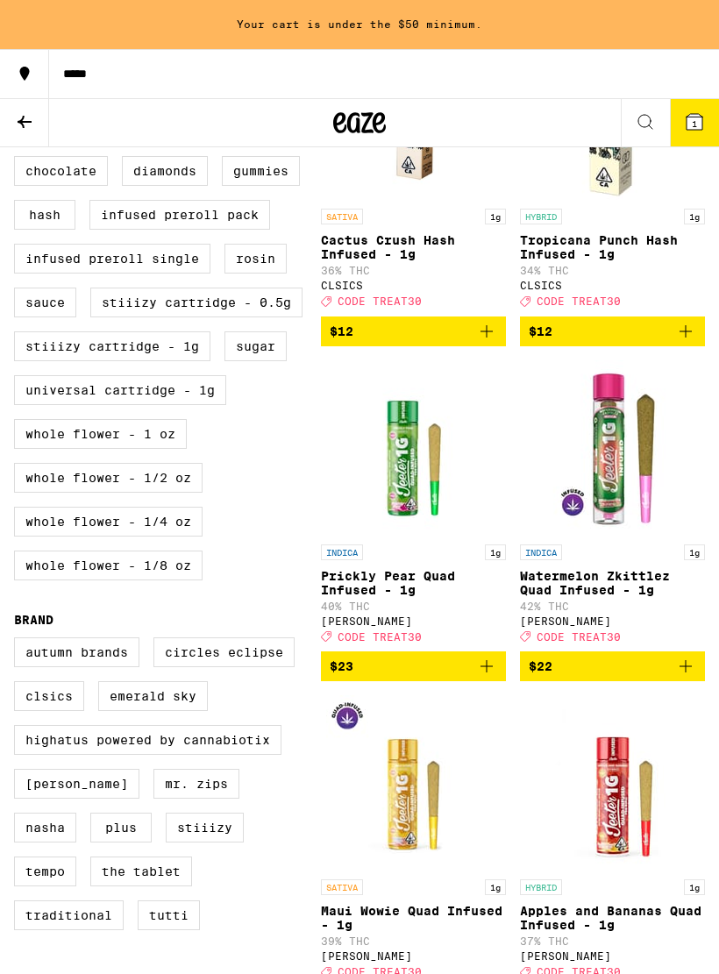
scroll to position [694, 0]
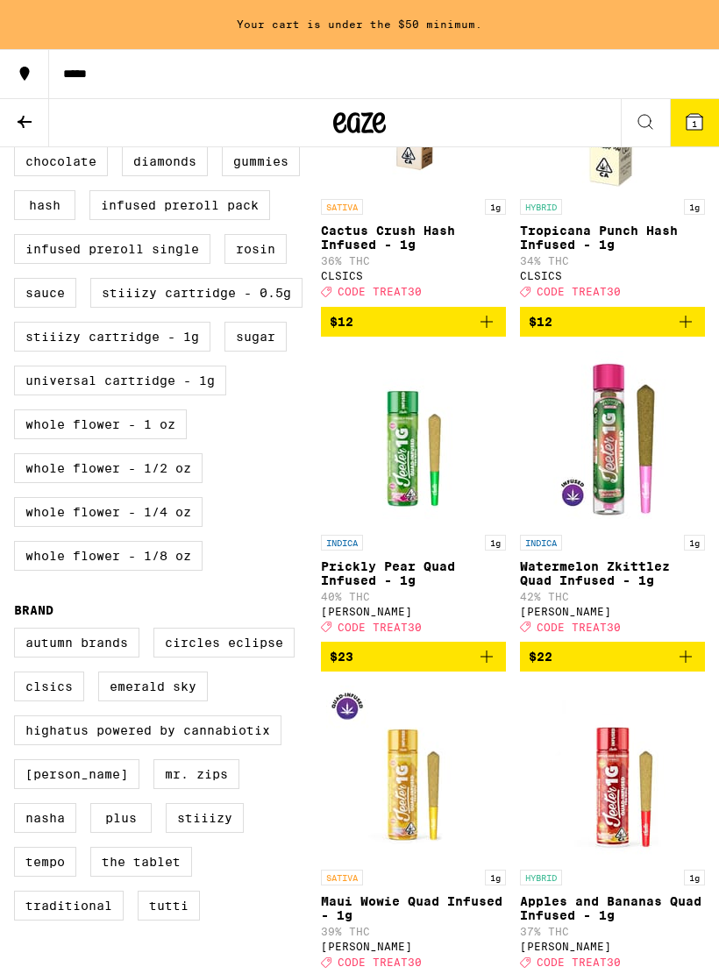
click at [489, 667] on icon "Add to bag" at bounding box center [486, 656] width 21 height 21
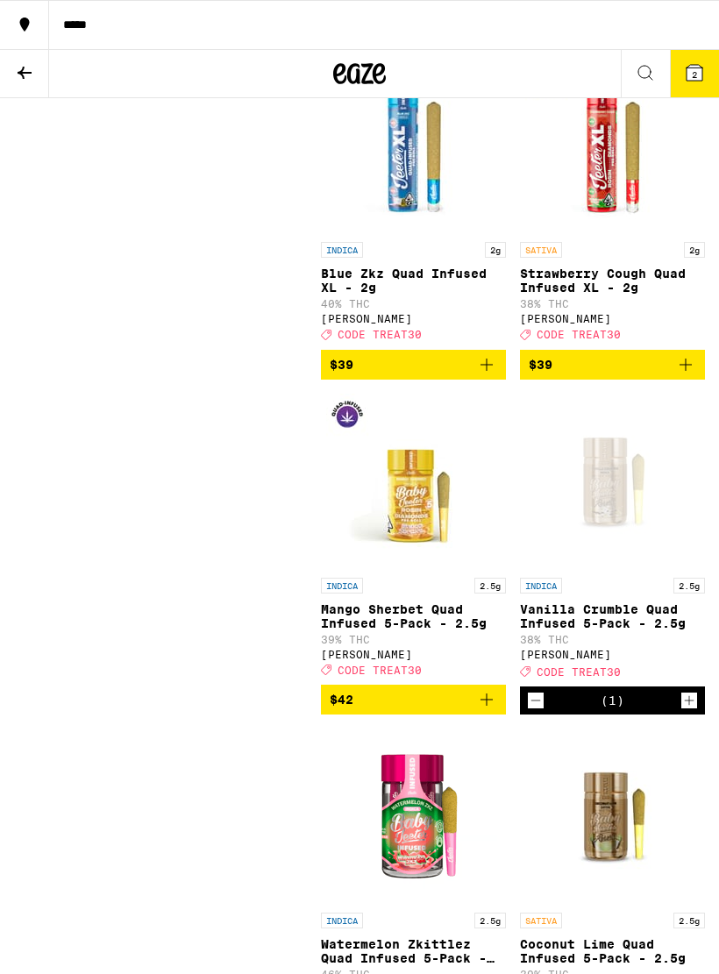
scroll to position [3460, 0]
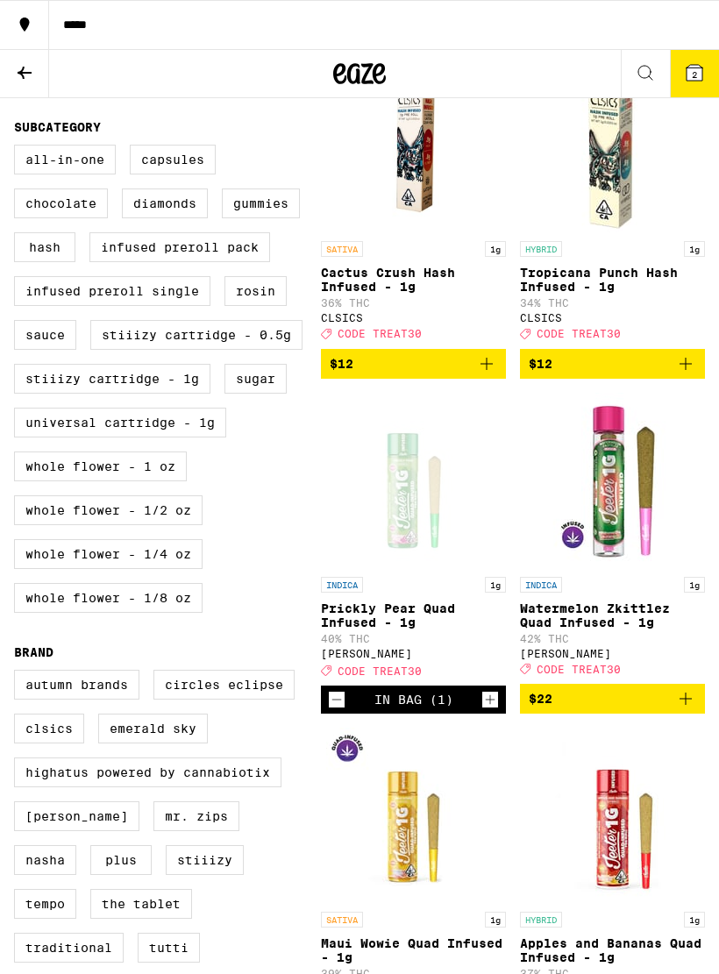
click at [700, 78] on icon at bounding box center [694, 73] width 16 height 16
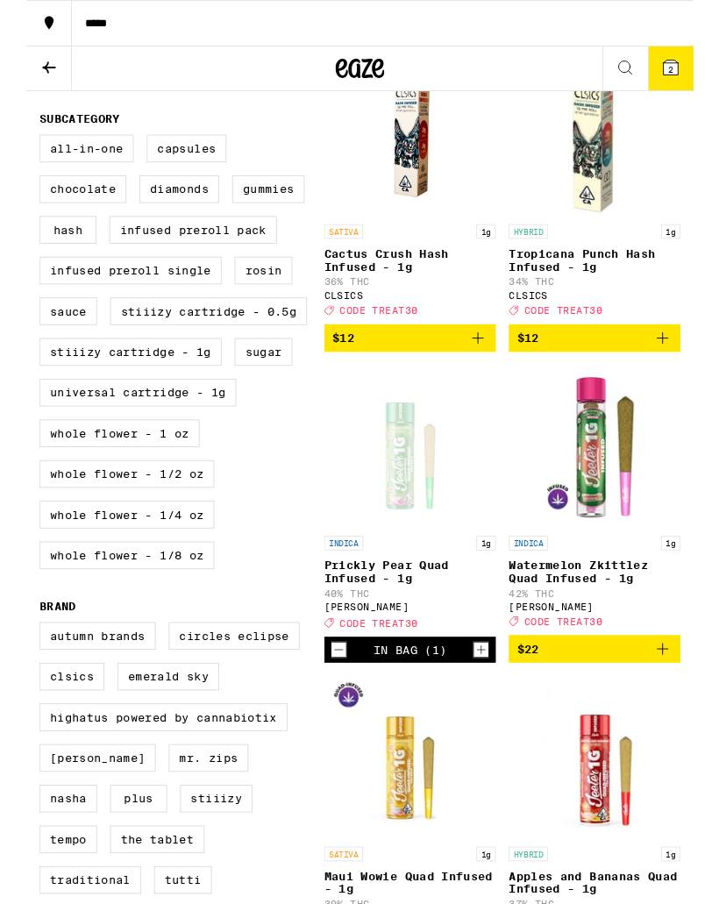
scroll to position [673, 0]
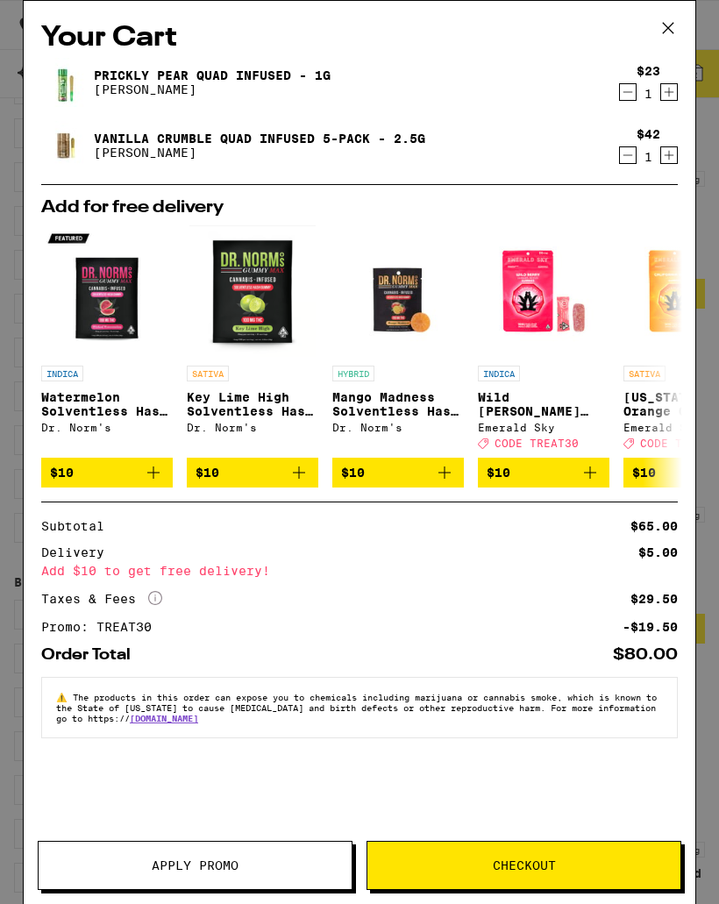
click at [547, 867] on span "Checkout" at bounding box center [524, 865] width 63 height 12
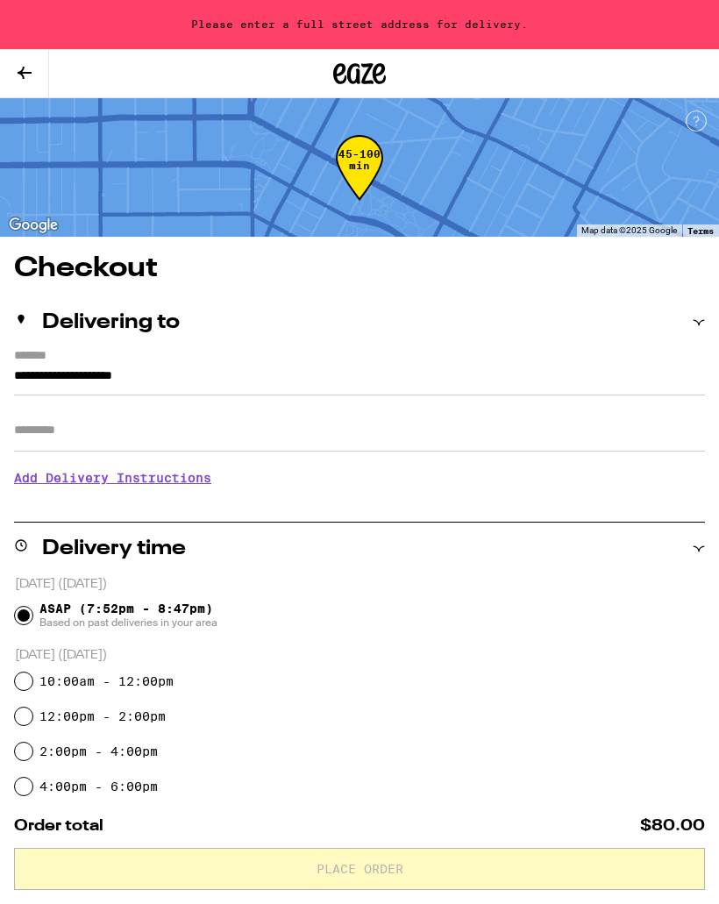
click at [165, 365] on input "**********" at bounding box center [359, 380] width 691 height 30
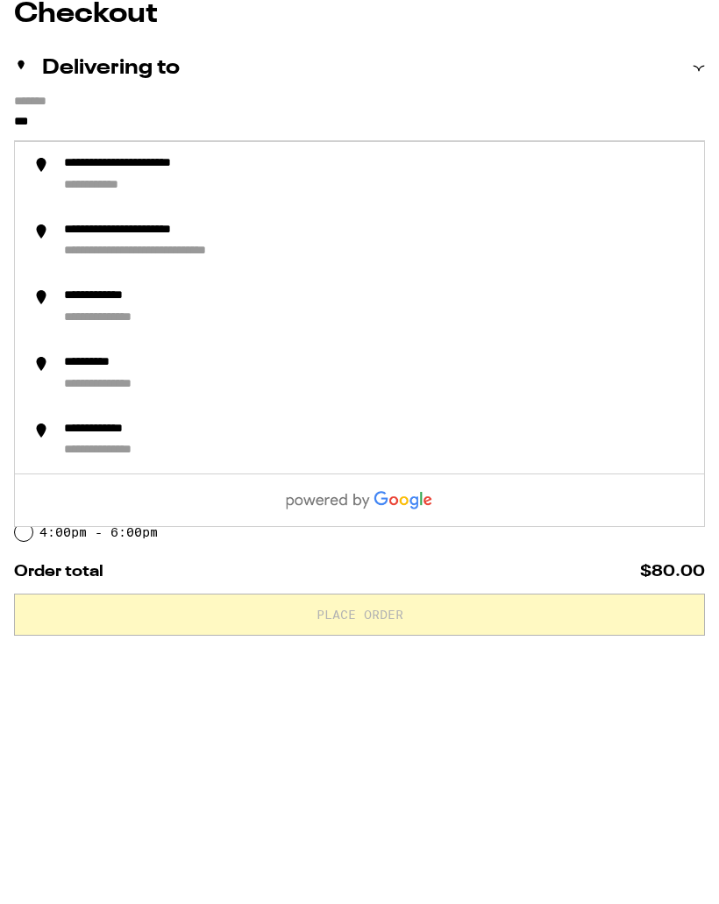
click at [276, 365] on input "**" at bounding box center [359, 380] width 691 height 30
type input "*"
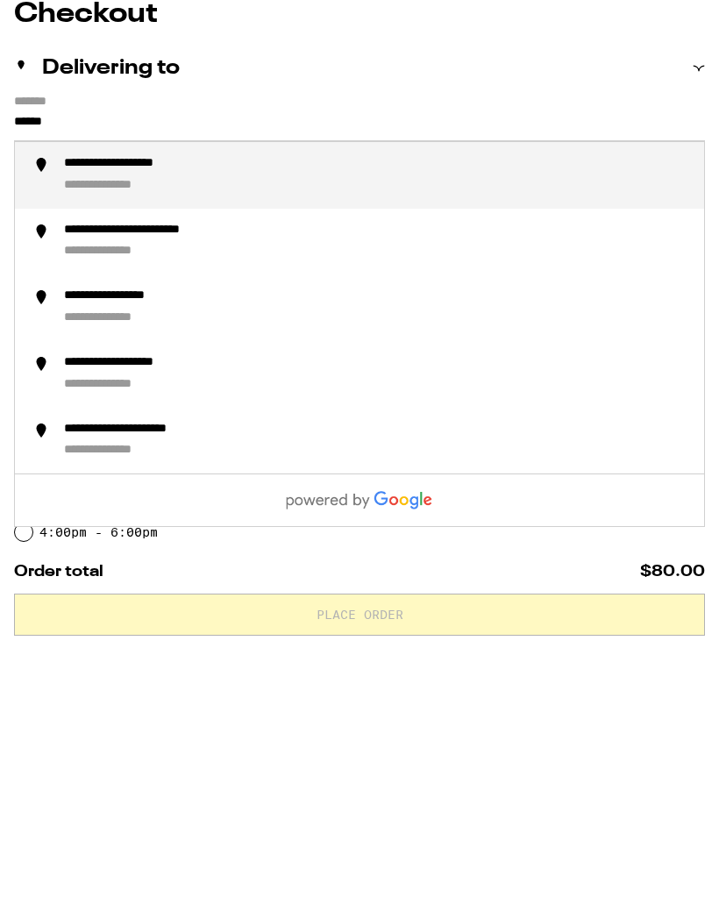
click at [181, 410] on div "**********" at bounding box center [377, 429] width 626 height 39
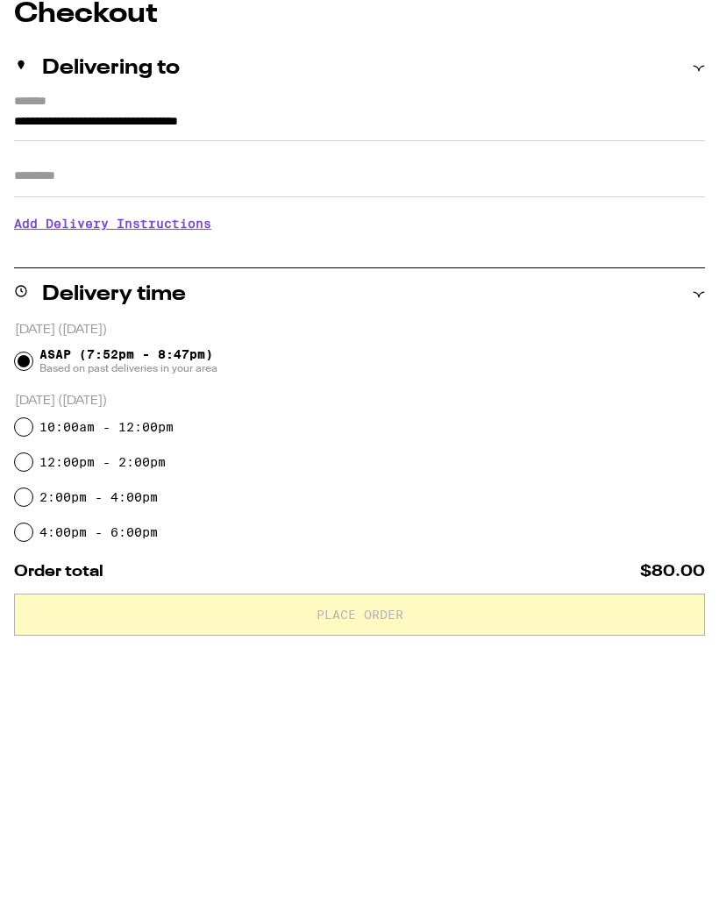
scroll to position [254, 0]
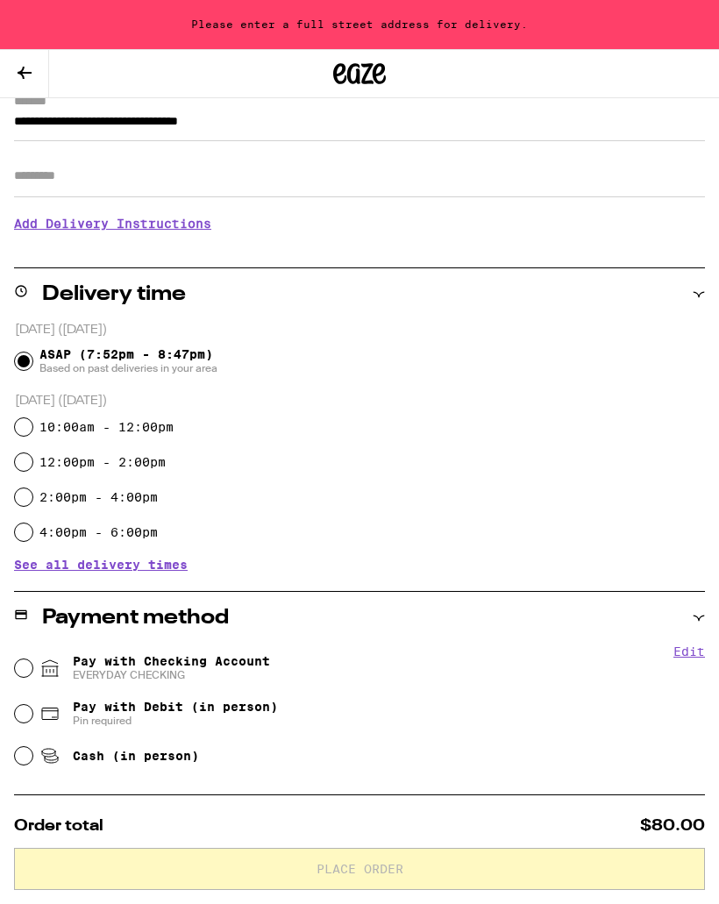
type input "**********"
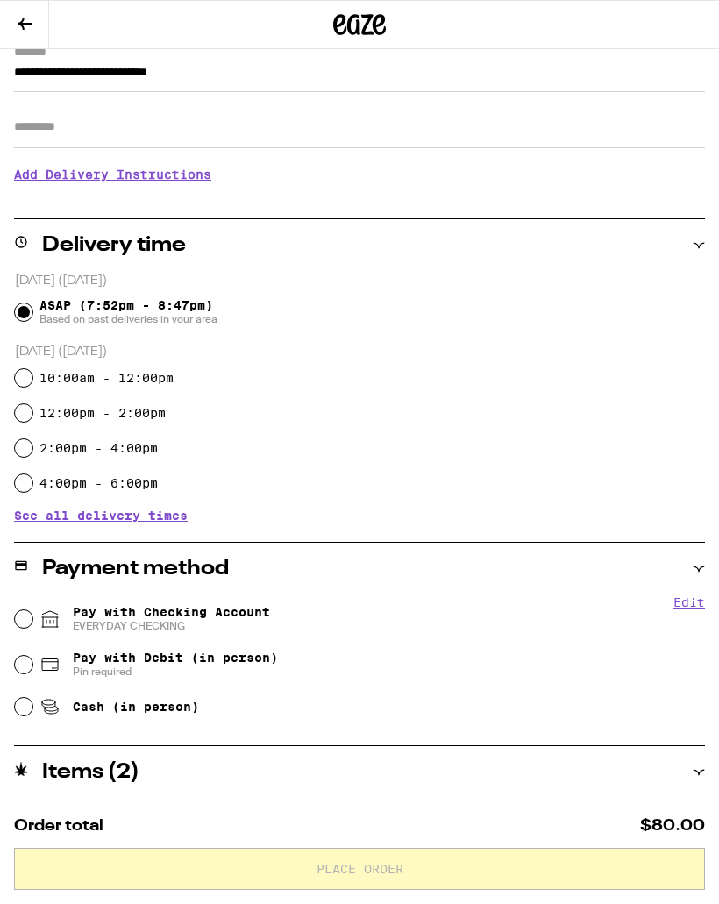
click at [176, 126] on input "Apt/Suite" at bounding box center [359, 127] width 691 height 42
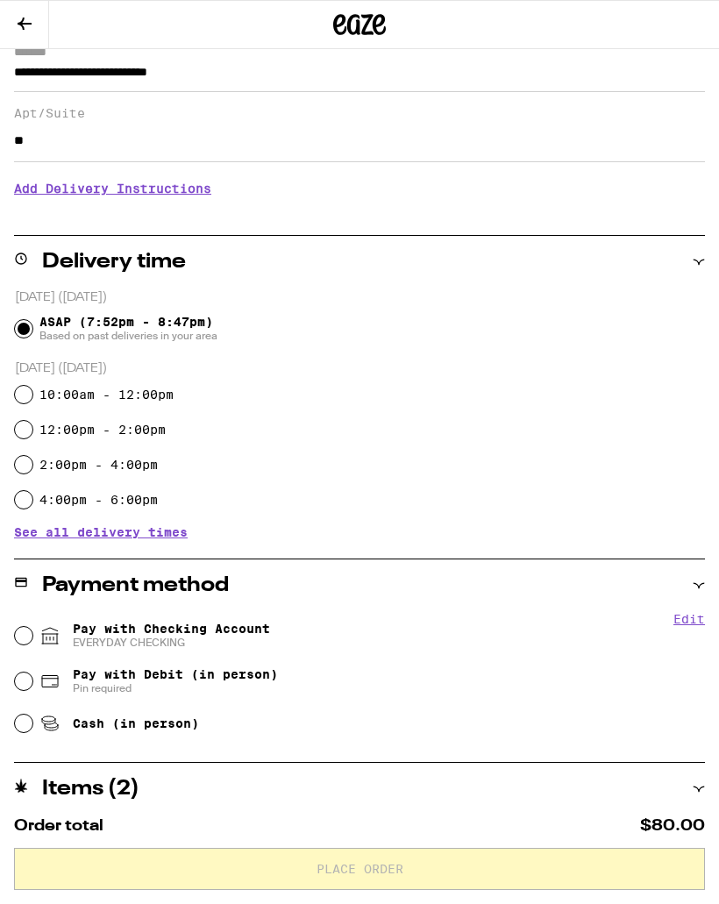
type input "**"
click at [192, 187] on h3 "Add Delivery Instructions" at bounding box center [359, 188] width 691 height 40
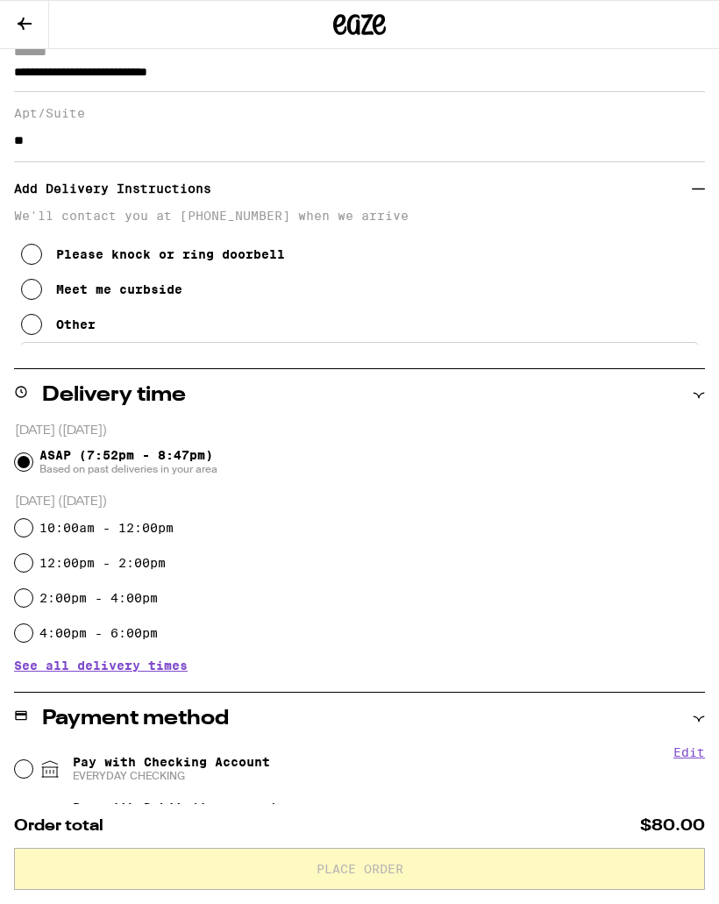
click at [158, 296] on div "Meet me curbside" at bounding box center [119, 289] width 126 height 14
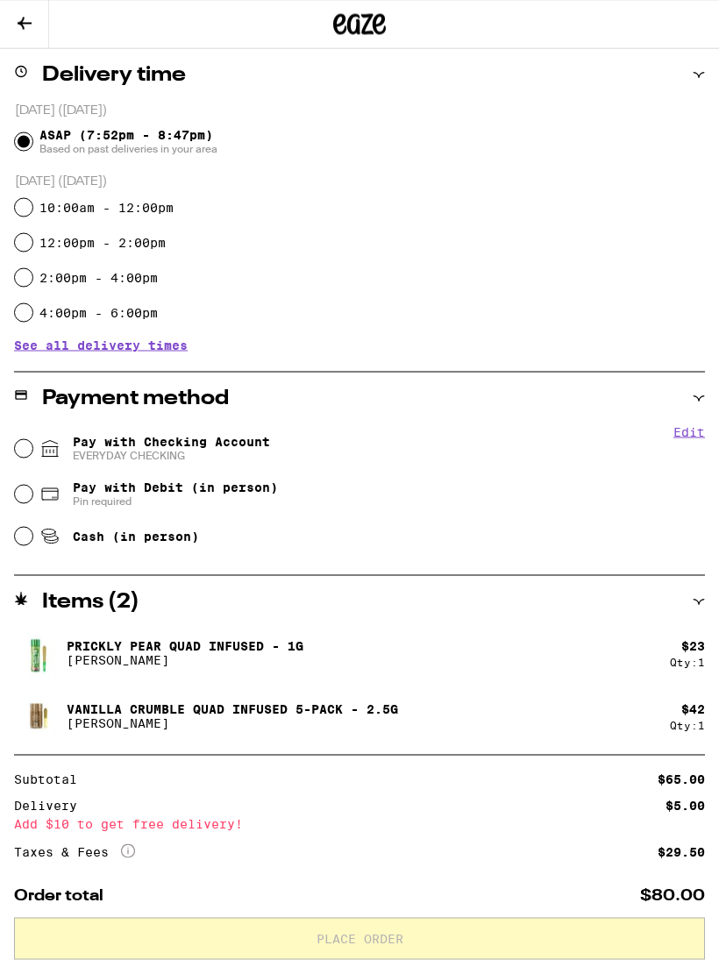
scroll to position [575, 0]
click at [622, 568] on div "Edit Pay with Checking Account EVERYDAY CHECKING Pay with Debit (in person) Pin…" at bounding box center [359, 499] width 691 height 150
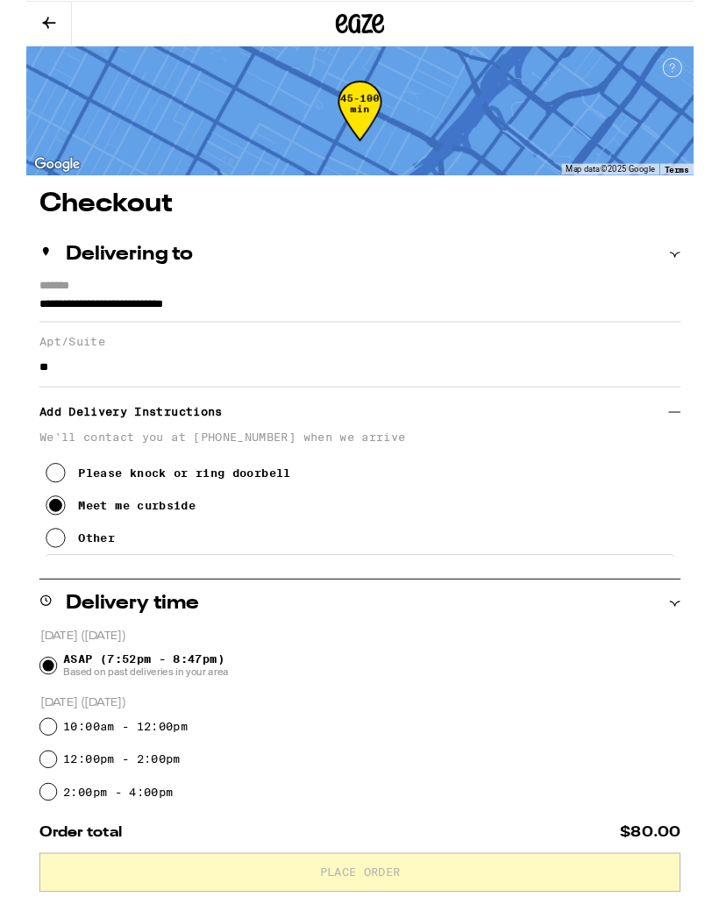
scroll to position [70, 0]
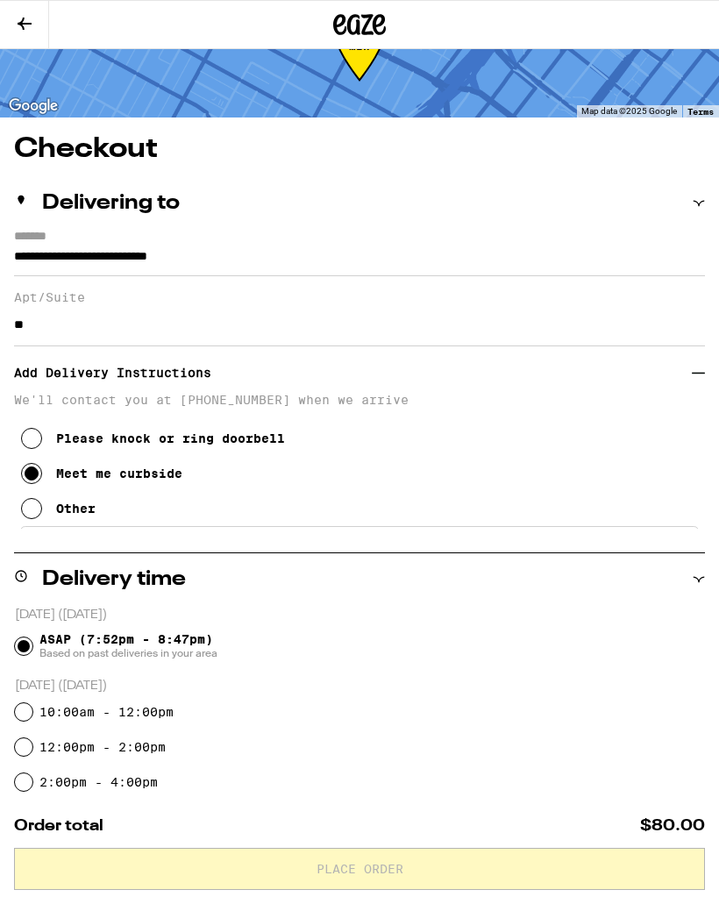
click at [32, 23] on icon at bounding box center [24, 23] width 21 height 21
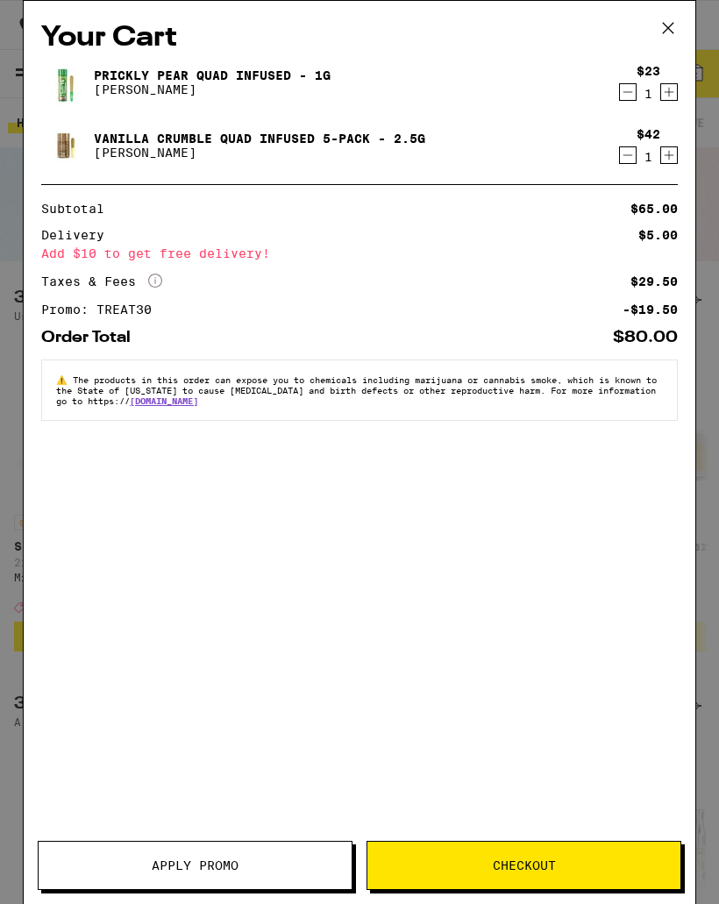
click at [672, 26] on icon at bounding box center [668, 28] width 26 height 26
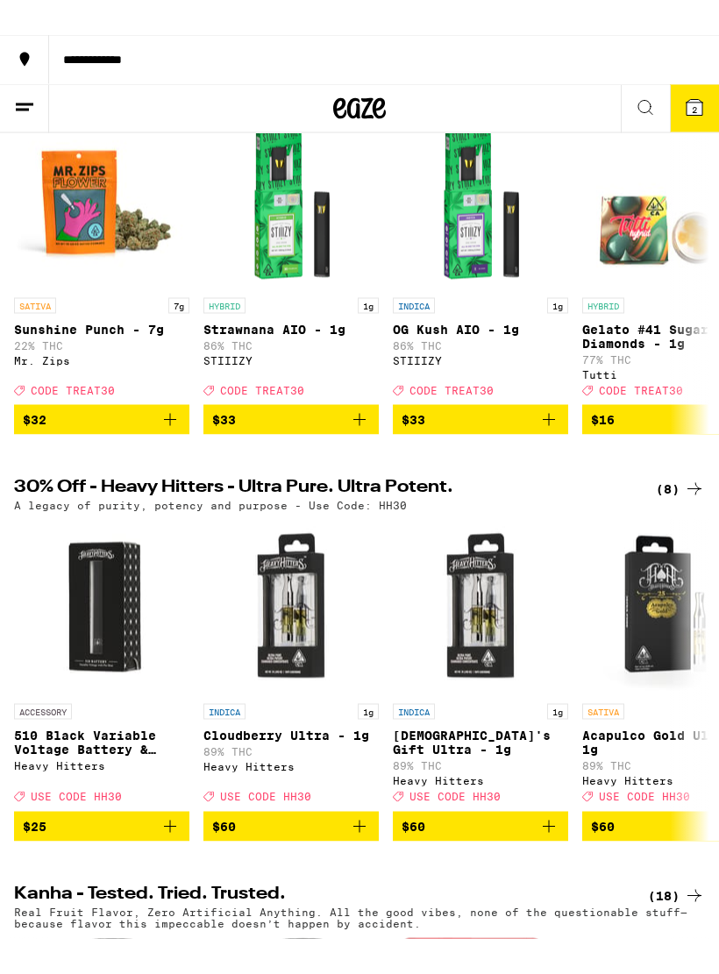
scroll to position [183, 0]
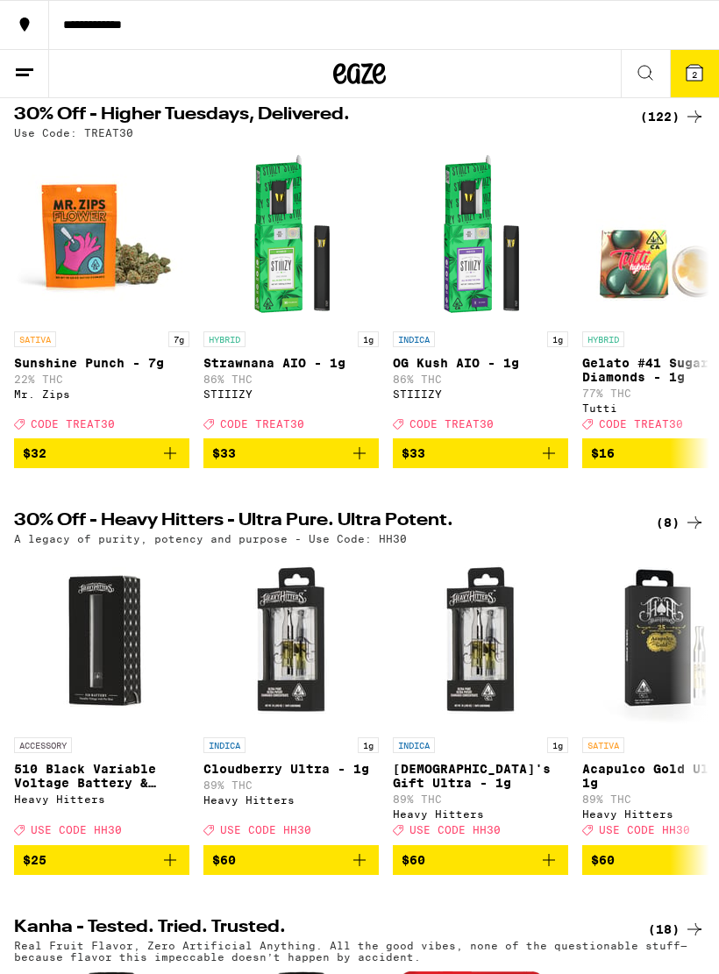
click at [692, 533] on icon at bounding box center [694, 522] width 21 height 21
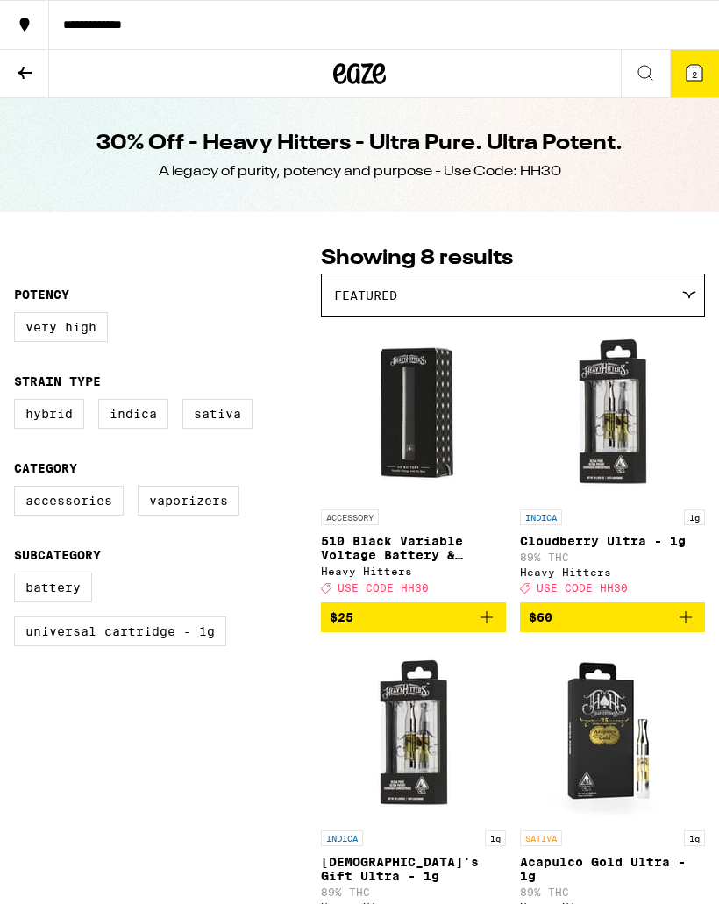
click at [25, 82] on icon at bounding box center [24, 72] width 21 height 21
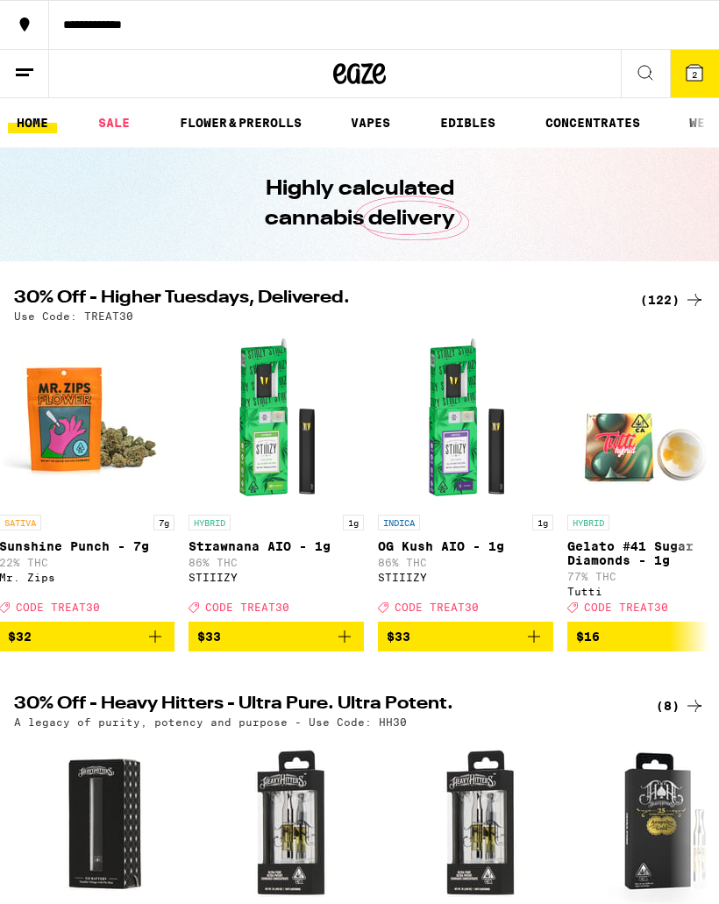
click at [675, 298] on div "(122)" at bounding box center [672, 299] width 65 height 21
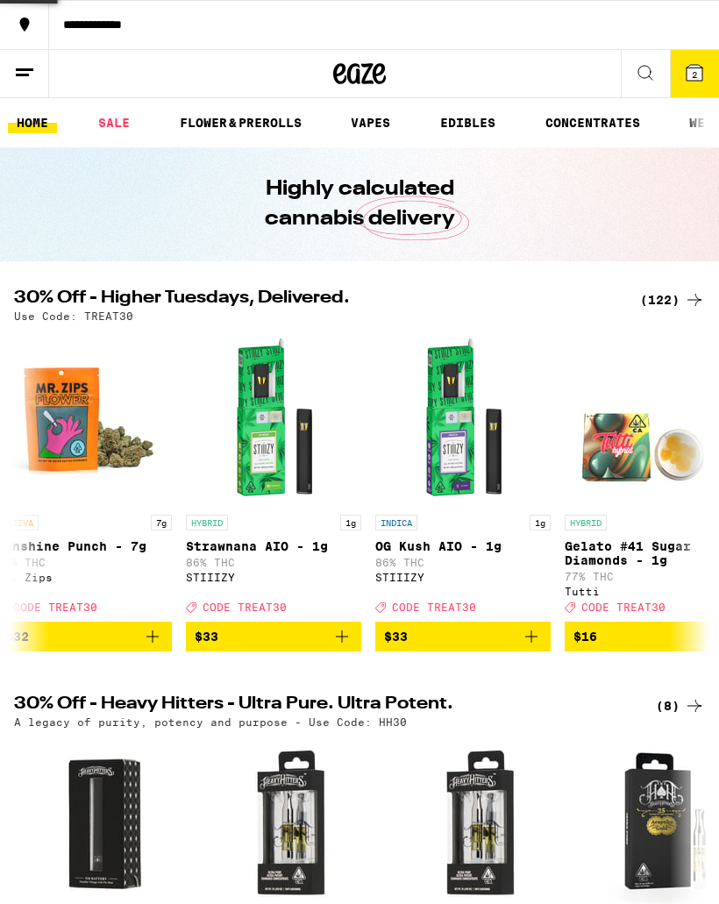
scroll to position [0, 19]
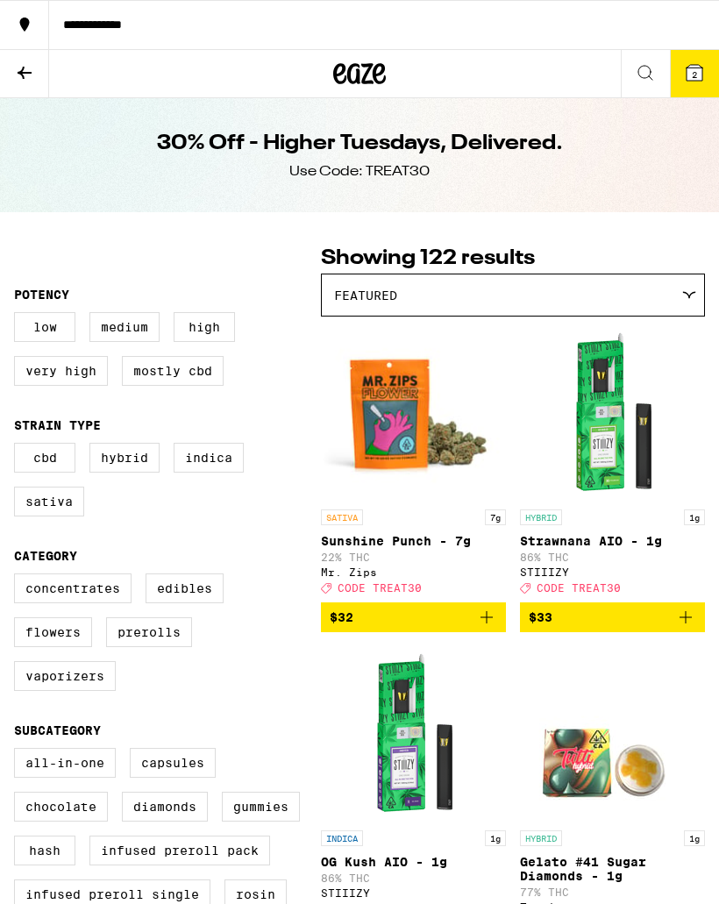
click at [166, 647] on label "Prerolls" at bounding box center [149, 632] width 86 height 30
click at [18, 577] on input "Prerolls" at bounding box center [18, 576] width 1 height 1
checkbox input "true"
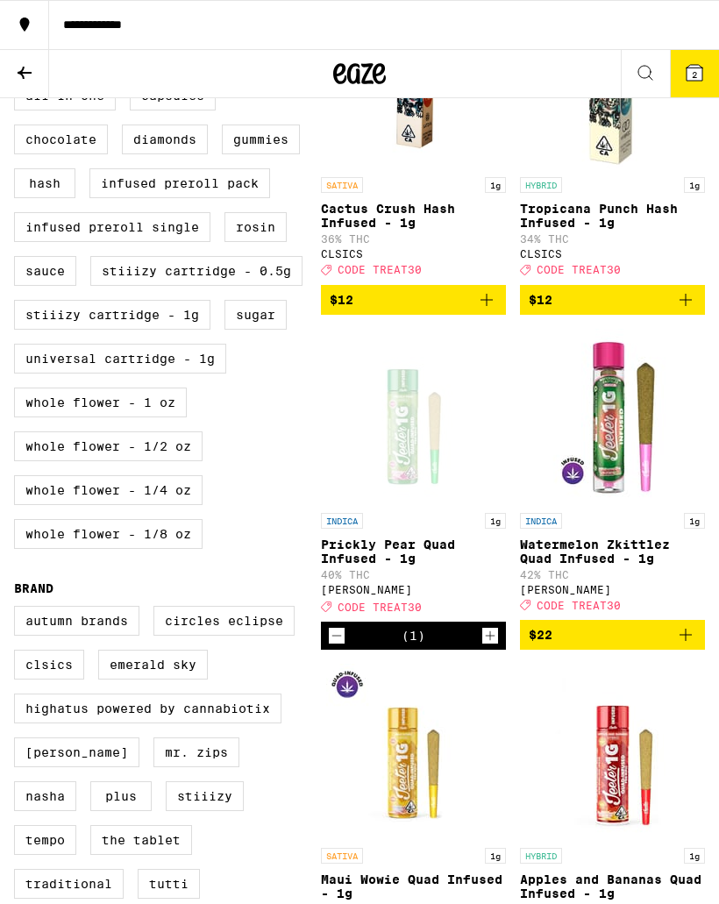
scroll to position [666, 0]
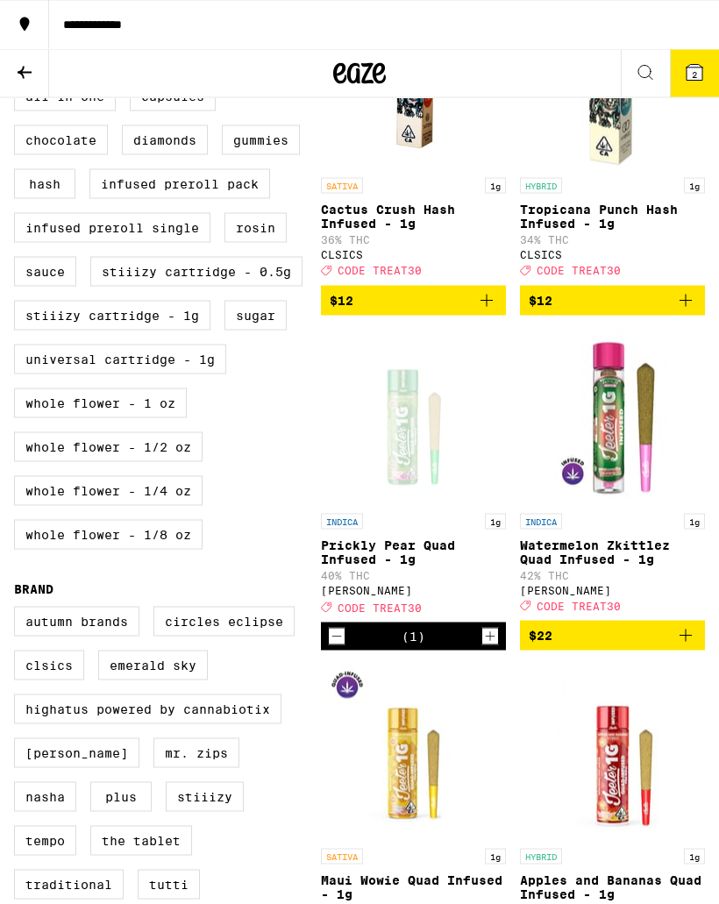
click at [641, 646] on span "$22" at bounding box center [611, 635] width 167 height 21
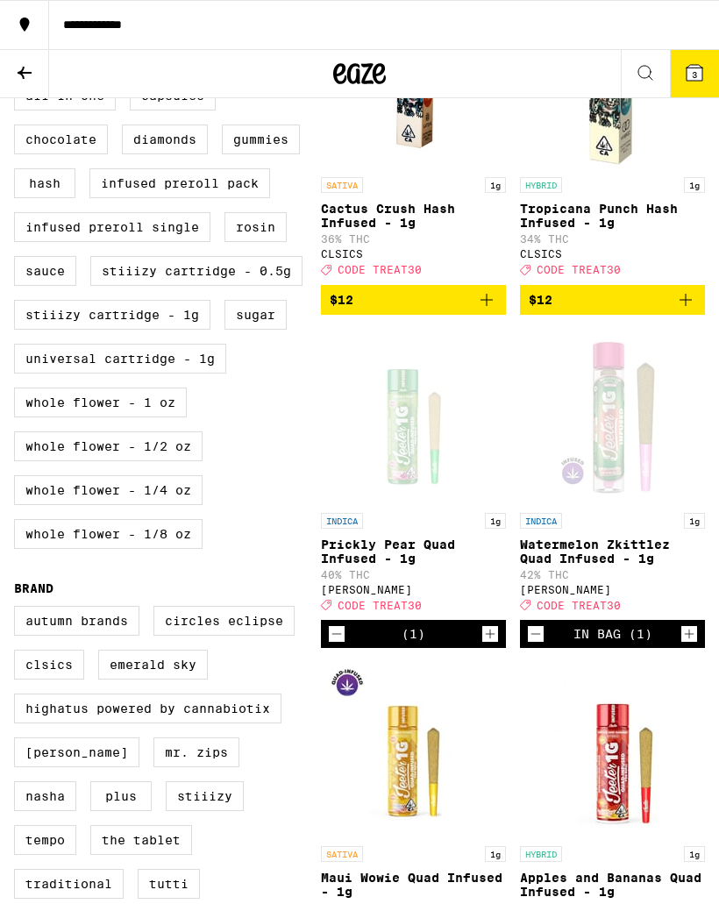
click at [691, 63] on icon at bounding box center [694, 72] width 21 height 21
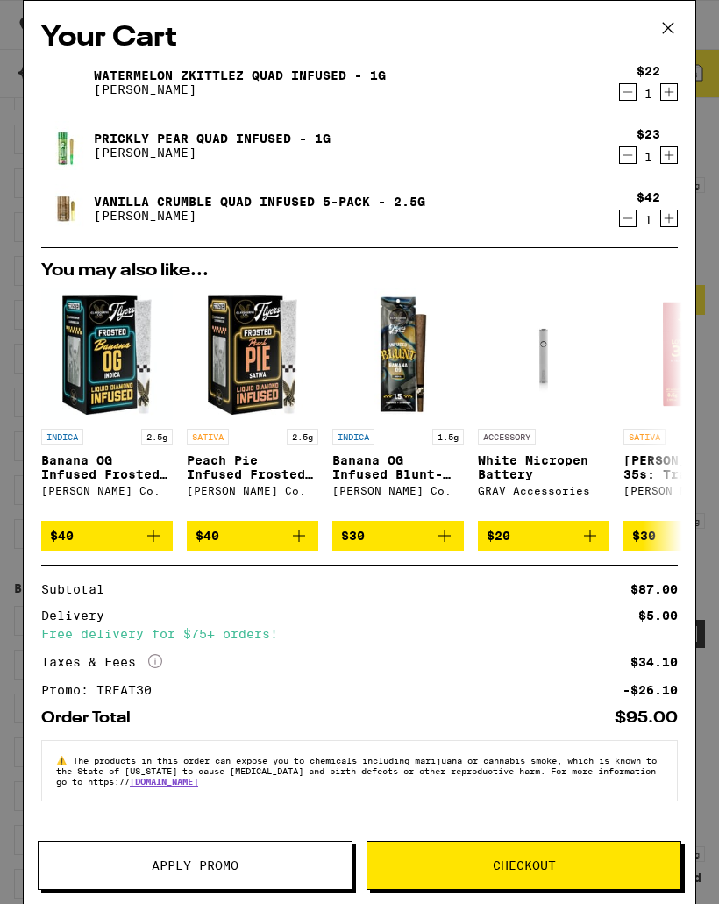
click at [539, 876] on button "Checkout" at bounding box center [523, 865] width 315 height 49
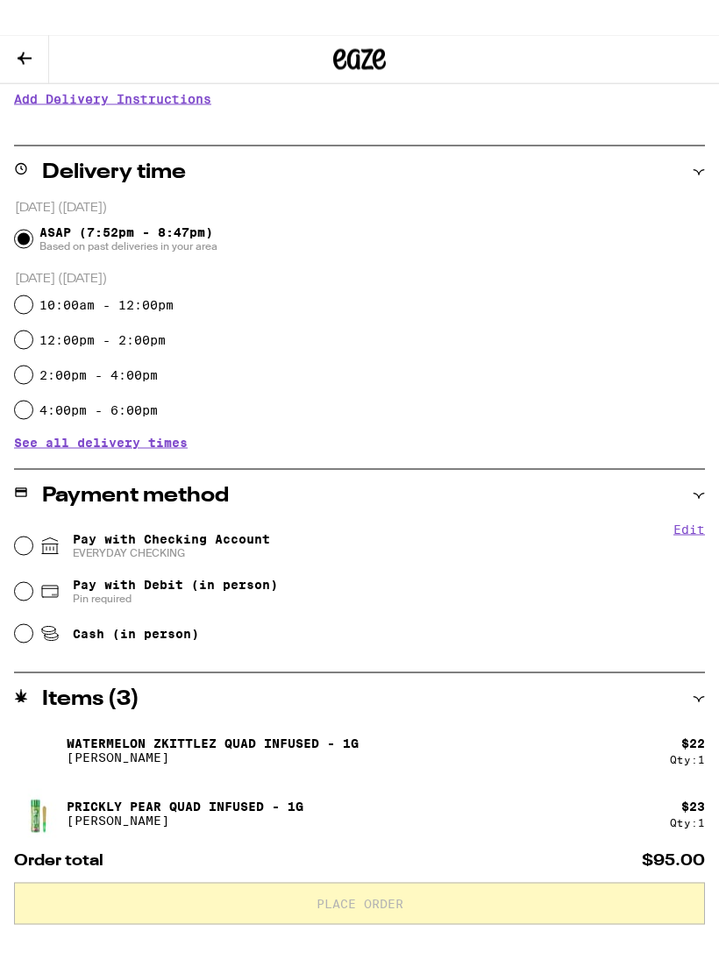
scroll to position [309, 0]
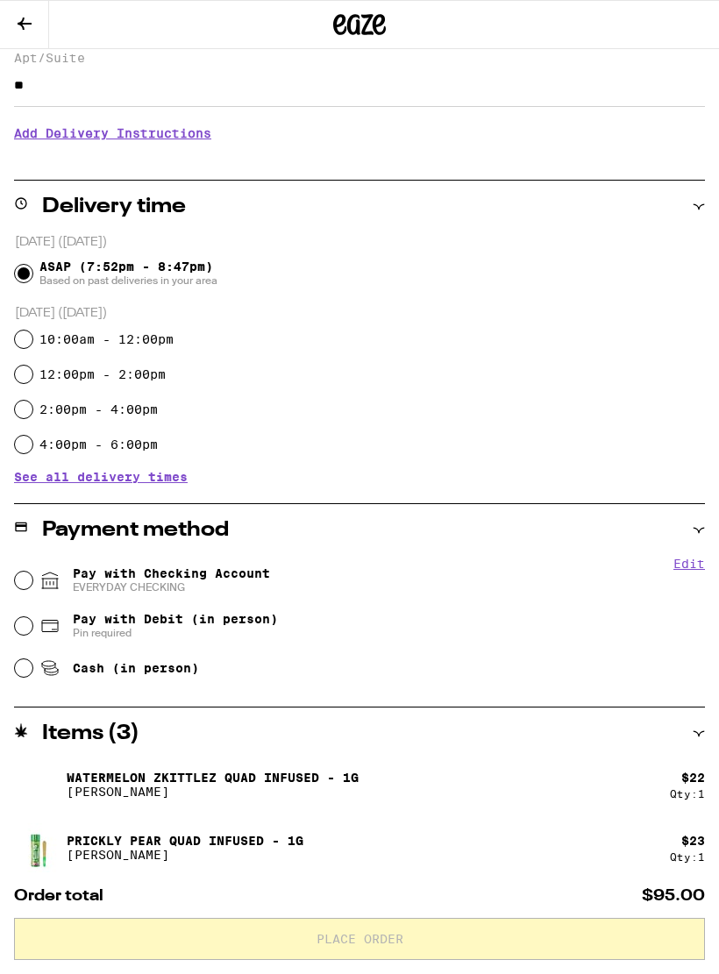
click at [231, 578] on span "Pay with Checking Account EVERYDAY CHECKING" at bounding box center [171, 580] width 197 height 28
click at [32, 578] on input "Pay with Checking Account EVERYDAY CHECKING" at bounding box center [24, 580] width 18 height 18
radio input "true"
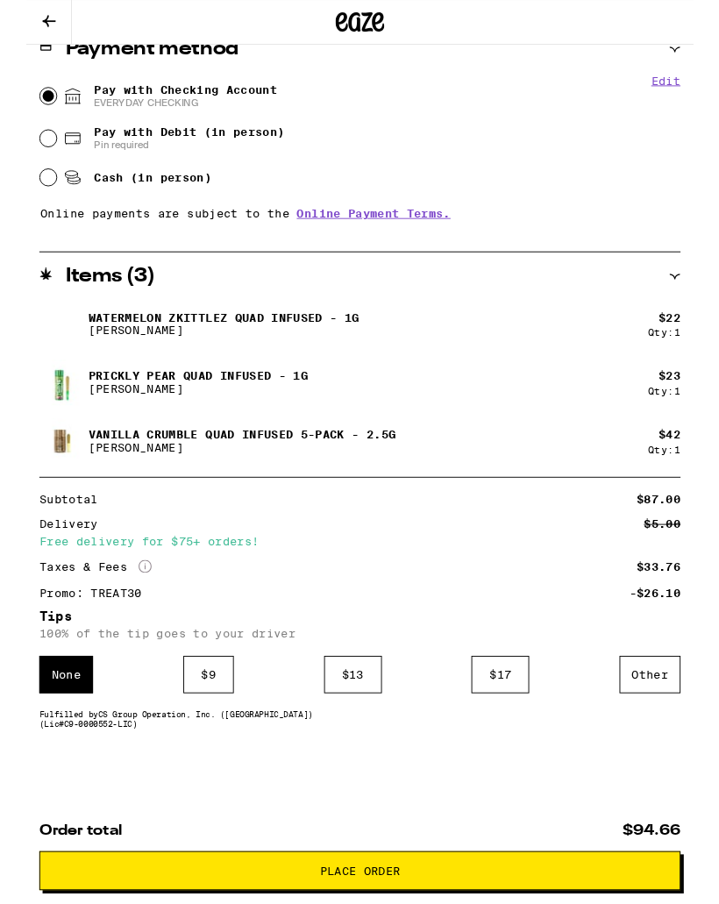
scroll to position [868, 0]
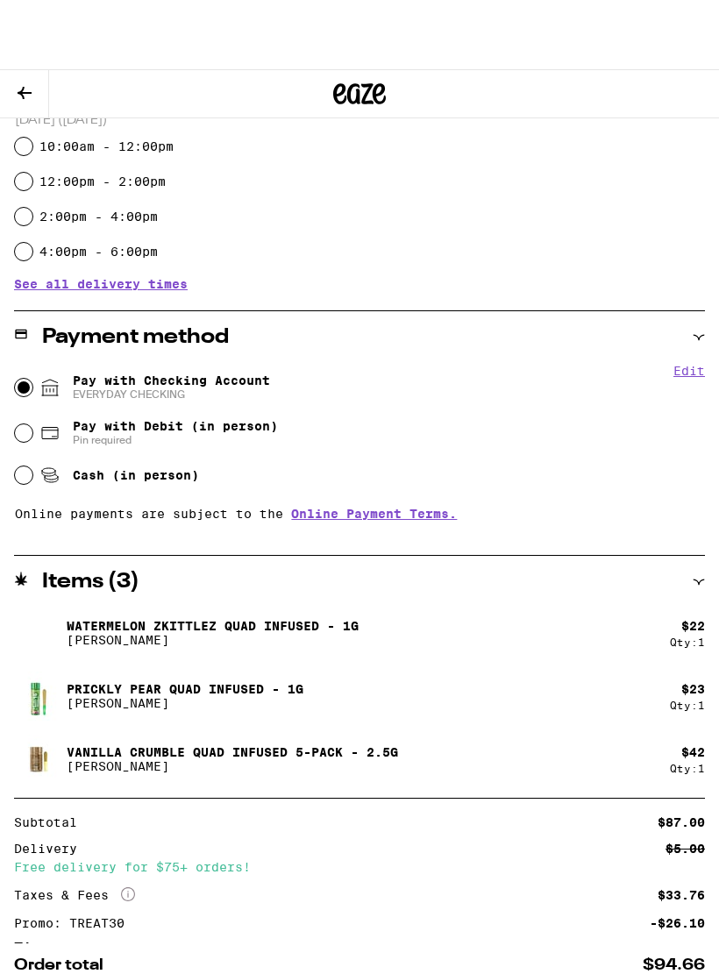
click at [697, 309] on button "Edit" at bounding box center [689, 301] width 32 height 14
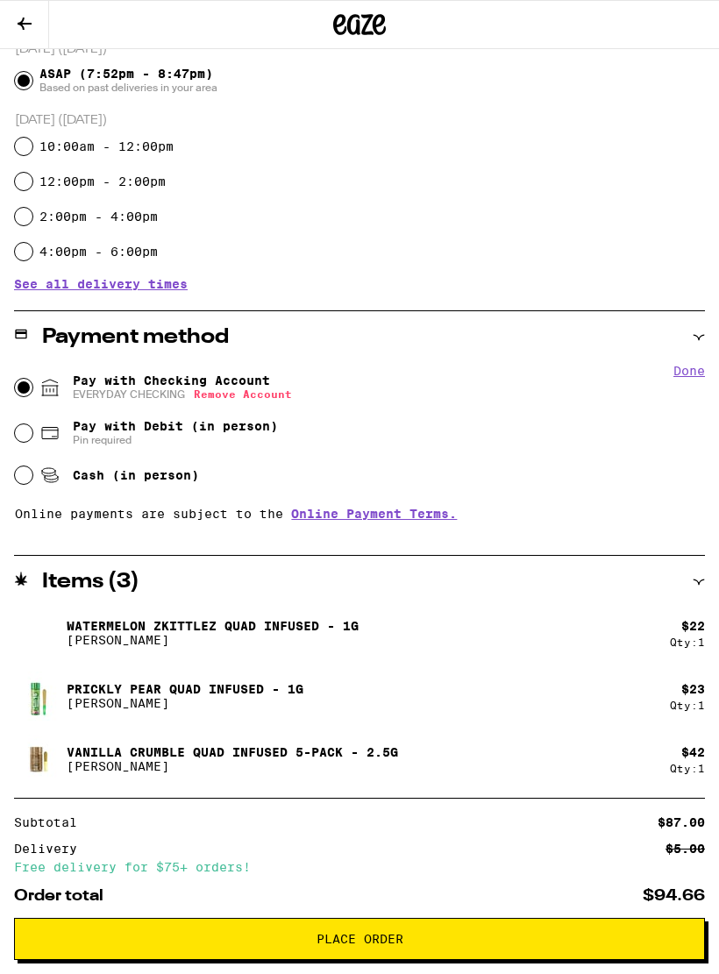
click at [694, 370] on button "Done" at bounding box center [689, 371] width 32 height 14
click at [489, 903] on button "Place Order" at bounding box center [359, 939] width 691 height 42
